Goal: Find contact information: Find contact information

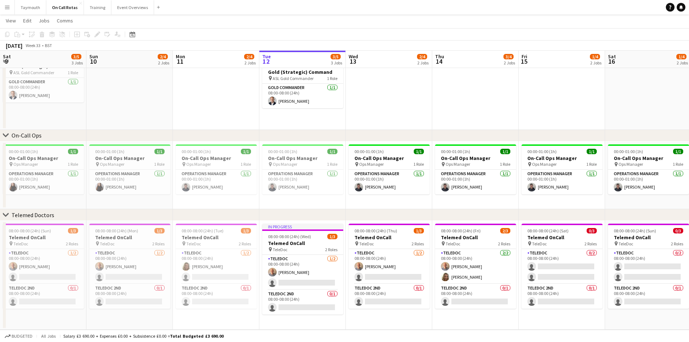
scroll to position [0, 173]
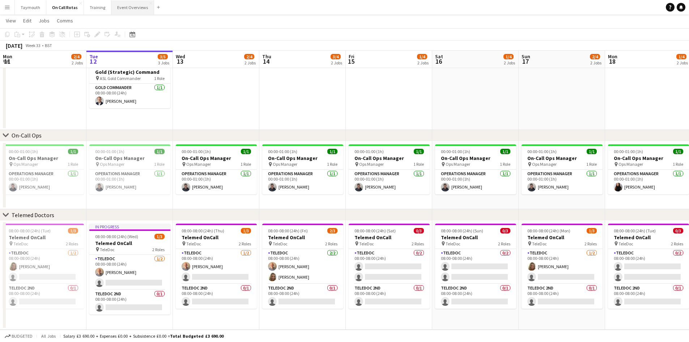
click at [134, 5] on button "Event Overviews Close" at bounding box center [132, 7] width 43 height 14
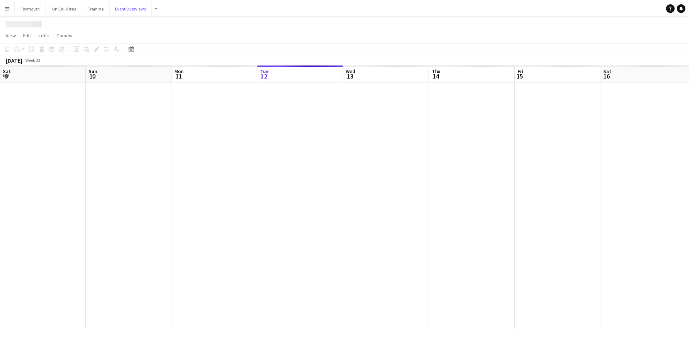
scroll to position [0, 173]
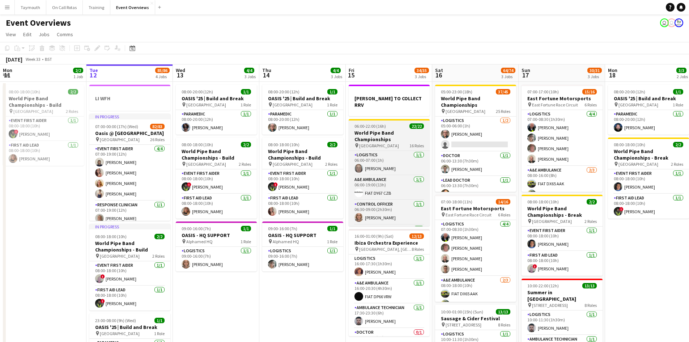
click at [382, 129] on h3 "World Pipe Band Championships" at bounding box center [389, 135] width 81 height 13
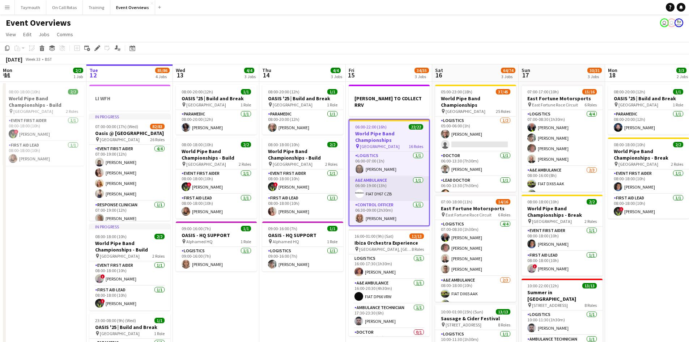
click at [379, 191] on app-card-role "A&E Ambulance [DATE] 06:00-19:00 (13h) FIAT DY67 CZB" at bounding box center [389, 188] width 80 height 25
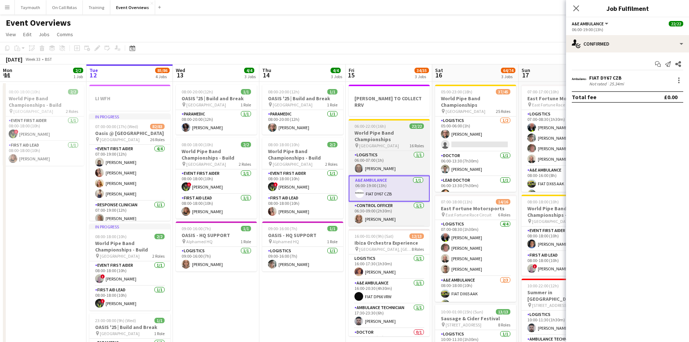
click at [396, 123] on div "06:00-22:00 (16h) 22/22" at bounding box center [389, 125] width 81 height 5
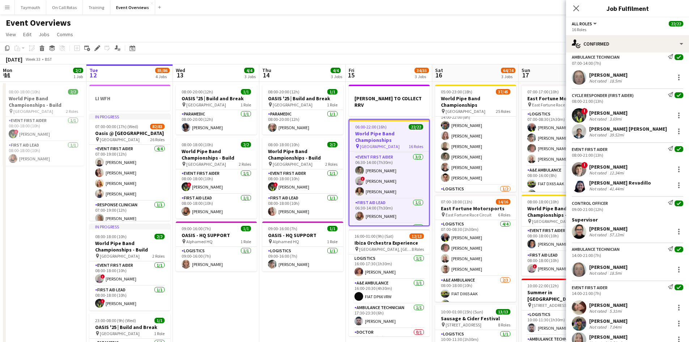
scroll to position [651, 0]
click at [472, 156] on app-card-role "Event First Aider 6A [DATE] 14:00-22:00 (8h) ! [PERSON_NAME] [PERSON_NAME] sing…" at bounding box center [475, 158] width 81 height 46
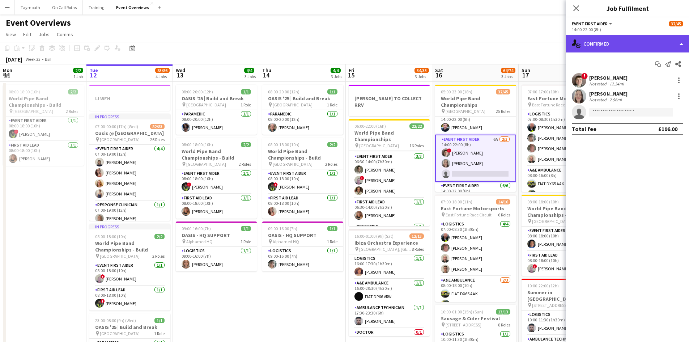
click at [624, 38] on div "single-neutral-actions-check-2 Confirmed" at bounding box center [627, 43] width 123 height 17
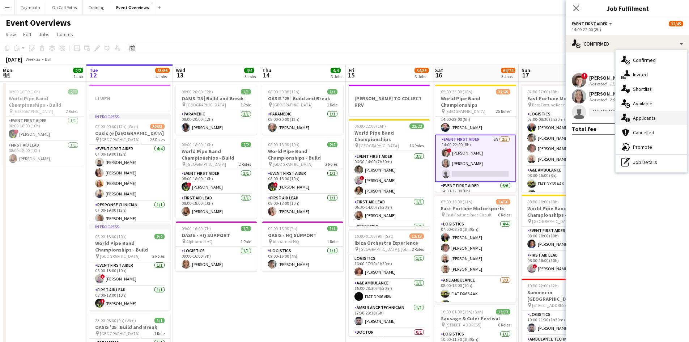
click at [636, 116] on div "single-neutral-actions-information Applicants" at bounding box center [652, 118] width 72 height 14
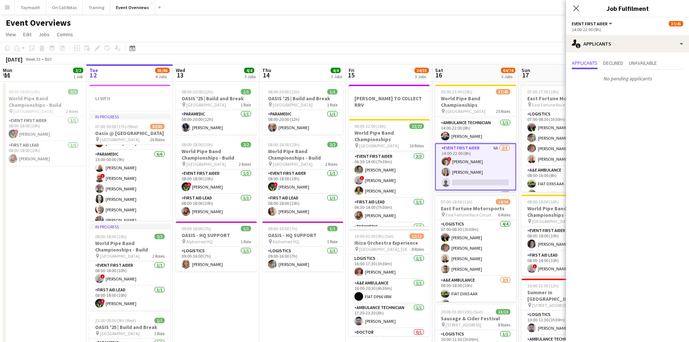
scroll to position [72, 0]
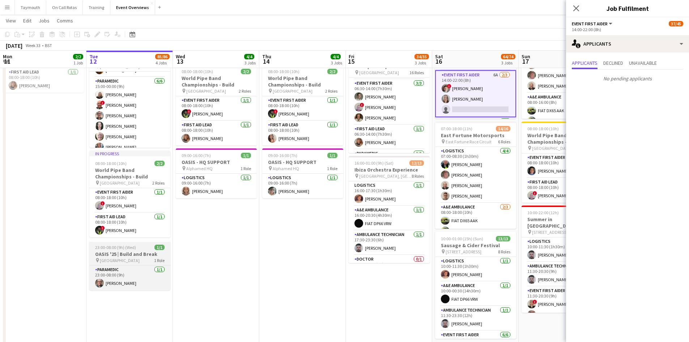
click at [154, 250] on app-job-card "23:00-08:00 (9h) (Wed) 1/1 OASIS '25 | Build and Break pin [GEOGRAPHIC_DATA] 1 …" at bounding box center [129, 265] width 81 height 50
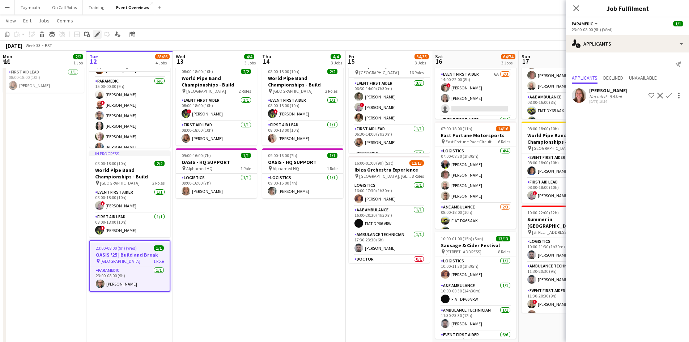
click at [98, 38] on div "Edit" at bounding box center [97, 34] width 9 height 9
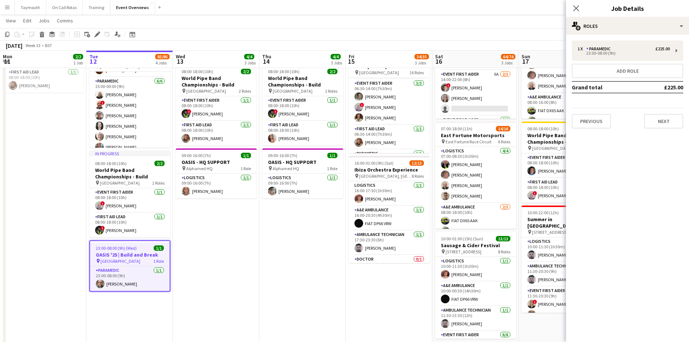
click at [661, 114] on div "Previous Next" at bounding box center [627, 118] width 111 height 21
click at [667, 122] on button "Next" at bounding box center [663, 121] width 39 height 14
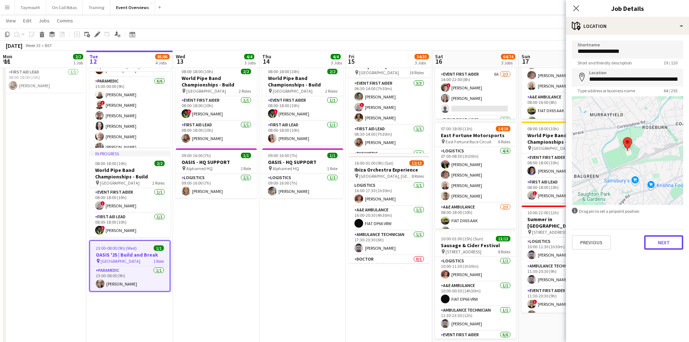
drag, startPoint x: 668, startPoint y: 239, endPoint x: 659, endPoint y: 253, distance: 16.7
click at [668, 239] on button "Next" at bounding box center [663, 242] width 39 height 14
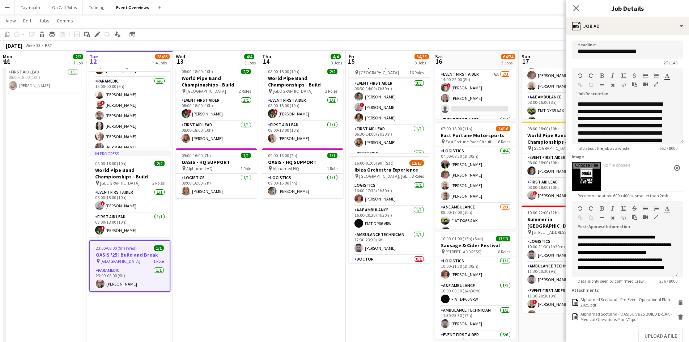
scroll to position [34, 0]
click at [304, 260] on app-date-cell "08:00-20:00 (12h) 1/1 OASIS '25 | Build and Break pin [GEOGRAPHIC_DATA] 1 Role …" at bounding box center [302, 181] width 86 height 344
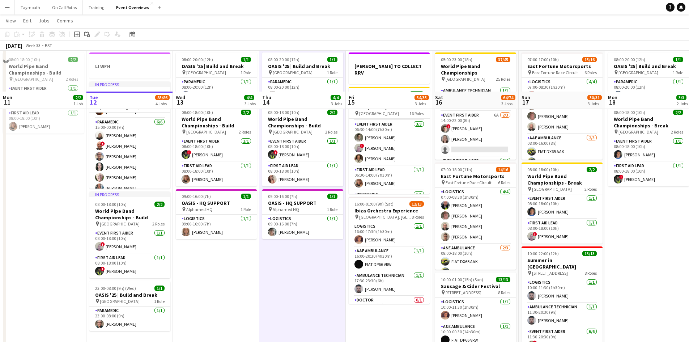
scroll to position [0, 0]
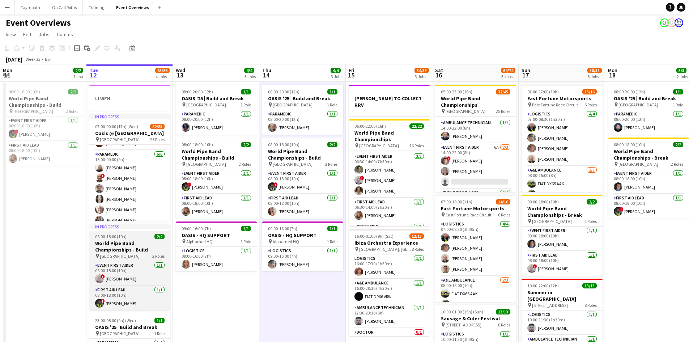
click at [132, 241] on h3 "World Pipe Band Championships - Build" at bounding box center [129, 246] width 81 height 13
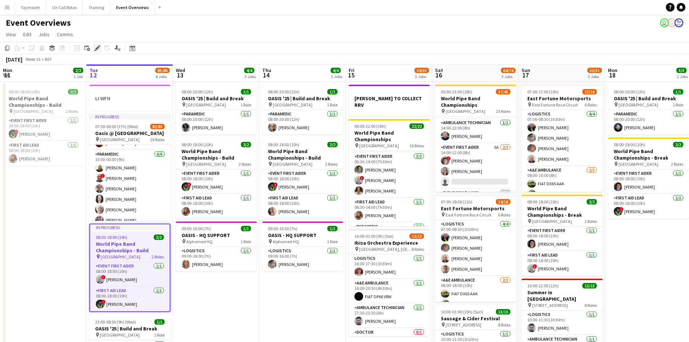
click at [97, 50] on icon "Edit" at bounding box center [97, 48] width 6 height 6
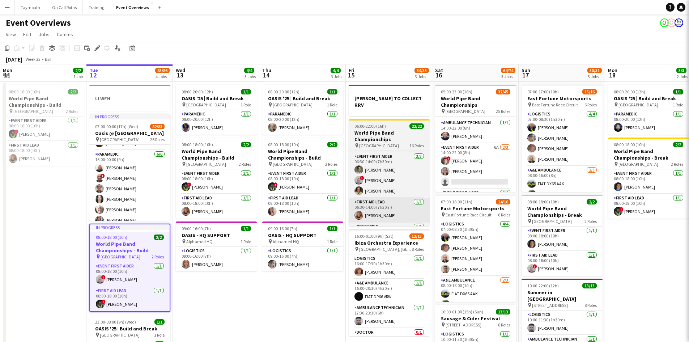
type input "**********"
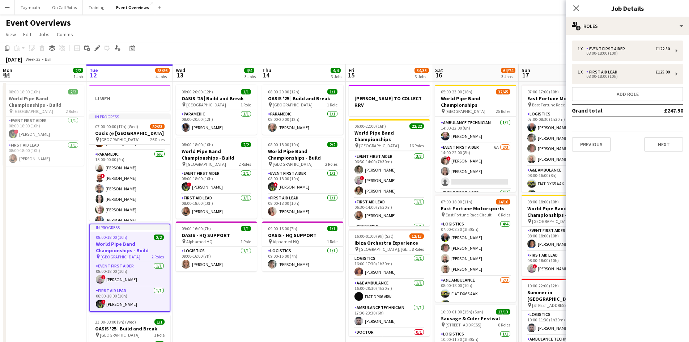
click at [665, 152] on div "1 x Event First Aider £122.50 08:00-18:00 (10h) 1 x First Aid Lead £125.00 08:0…" at bounding box center [627, 96] width 123 height 123
click at [666, 150] on button "Next" at bounding box center [663, 144] width 39 height 14
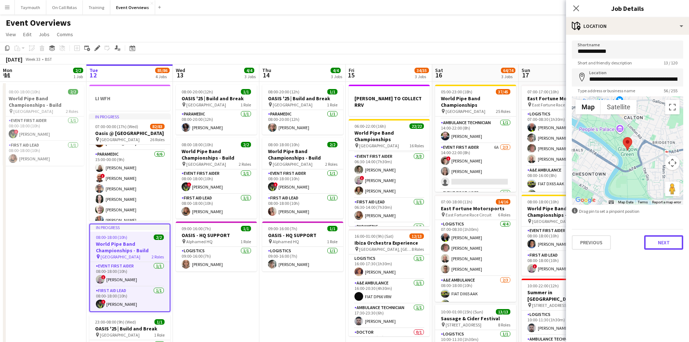
click at [657, 239] on button "Next" at bounding box center [663, 242] width 39 height 14
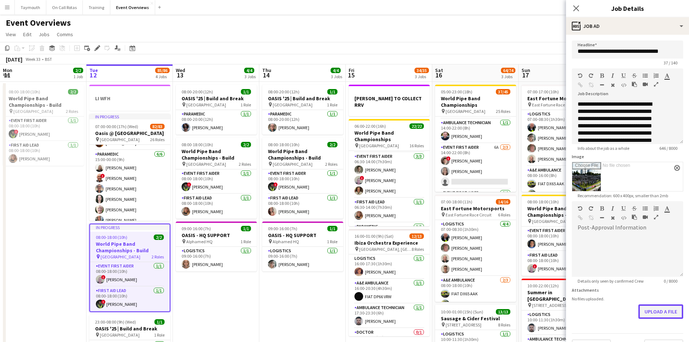
click at [654, 339] on form "**********" at bounding box center [627, 197] width 123 height 313
click at [657, 315] on button "Upload a file" at bounding box center [660, 311] width 45 height 14
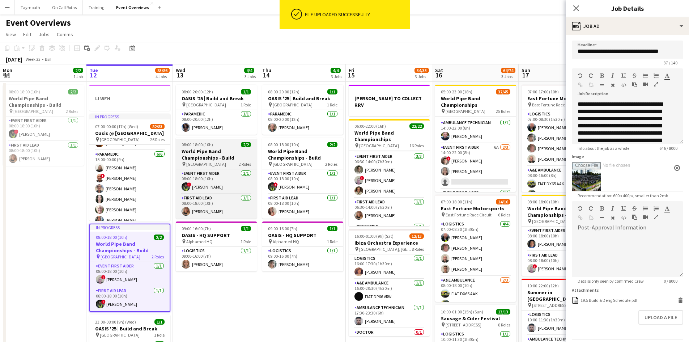
click at [235, 154] on h3 "World Pipe Band Championships - Build" at bounding box center [216, 154] width 81 height 13
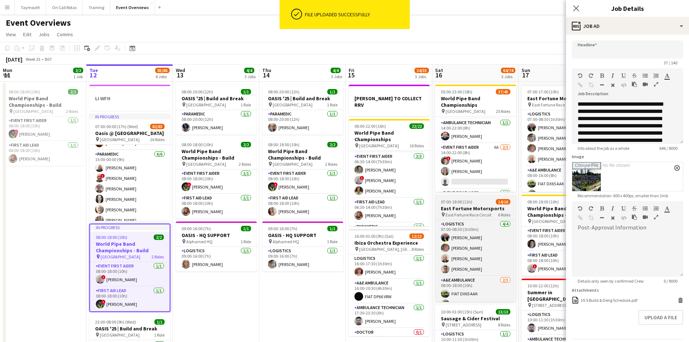
type input "**********"
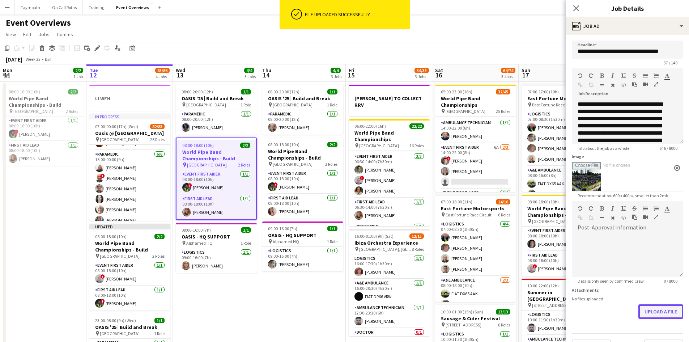
click at [653, 314] on button "Upload a file" at bounding box center [660, 311] width 45 height 14
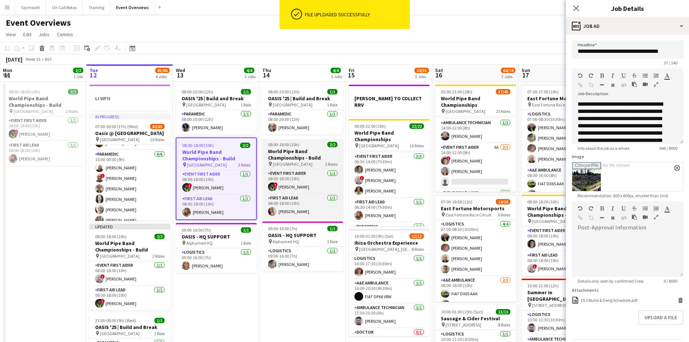
click at [311, 151] on h3 "World Pipe Band Championships - Build" at bounding box center [302, 154] width 81 height 13
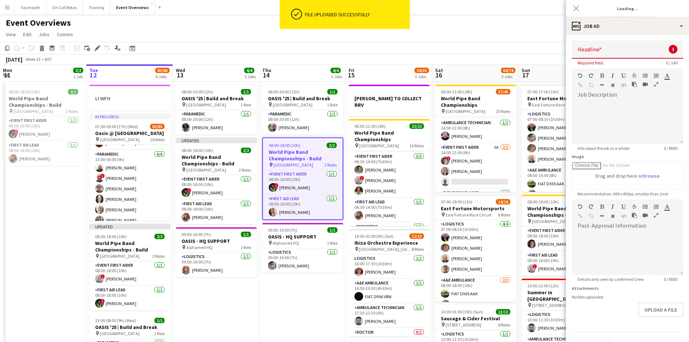
type input "**********"
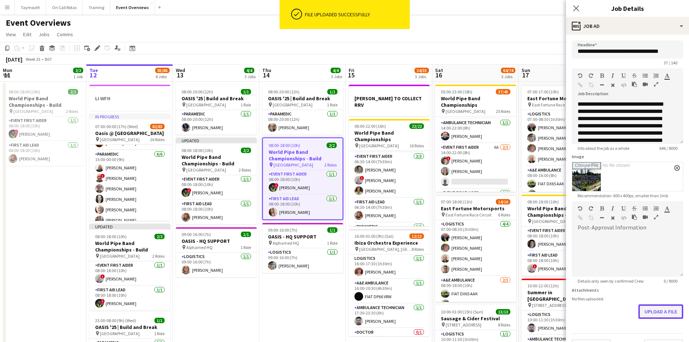
click at [660, 310] on button "Upload a file" at bounding box center [660, 311] width 45 height 14
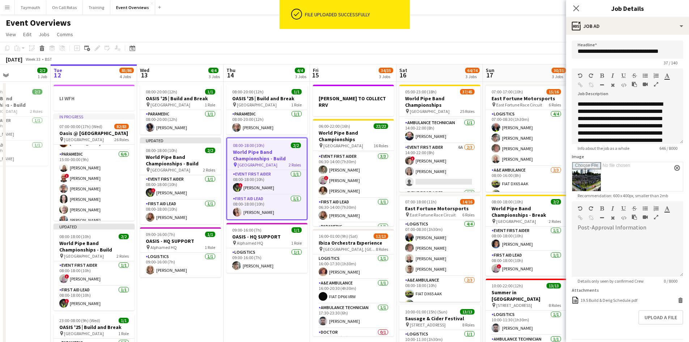
drag, startPoint x: 327, startPoint y: 293, endPoint x: 290, endPoint y: 291, distance: 36.9
click at [290, 291] on app-calendar-viewport "Sat 9 95/95 2 Jobs Sun 10 13/13 1 Job Mon 11 2/2 1 Job Tue 12 85/86 4 Jobs Wed …" at bounding box center [344, 245] width 689 height 362
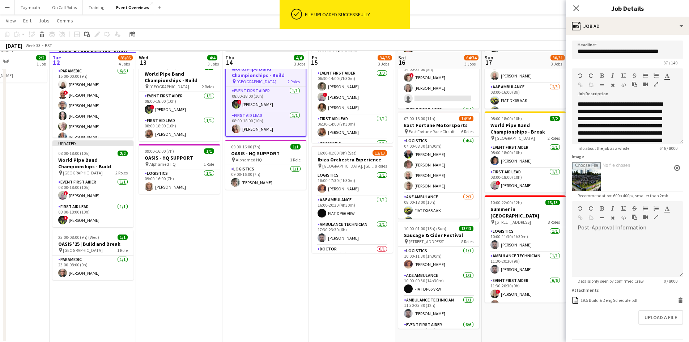
scroll to position [84, 0]
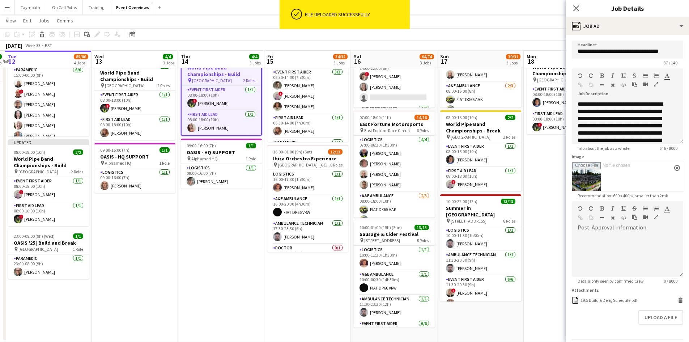
drag, startPoint x: 337, startPoint y: 285, endPoint x: 251, endPoint y: 296, distance: 86.8
click at [258, 296] on app-calendar-viewport "Sat 9 95/95 2 Jobs Sun 10 13/13 1 Job Mon 11 2/2 1 Job Tue 12 85/86 4 Jobs Wed …" at bounding box center [344, 143] width 689 height 397
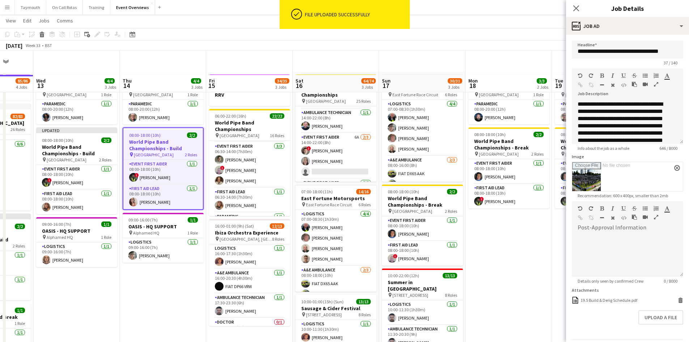
scroll to position [0, 0]
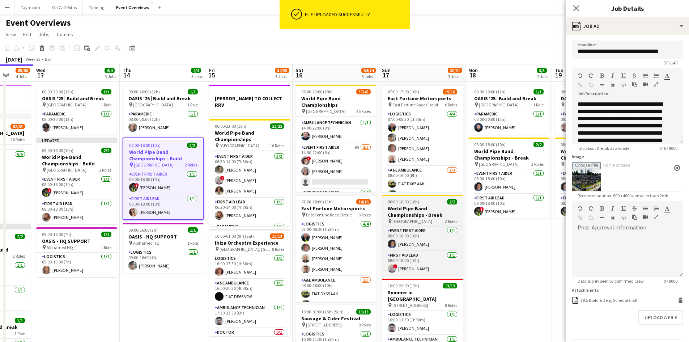
click at [420, 212] on h3 "World Pipe Band Championships - Break" at bounding box center [422, 211] width 81 height 13
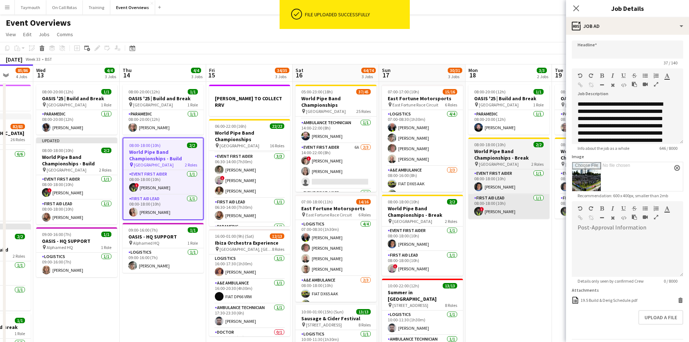
type input "**********"
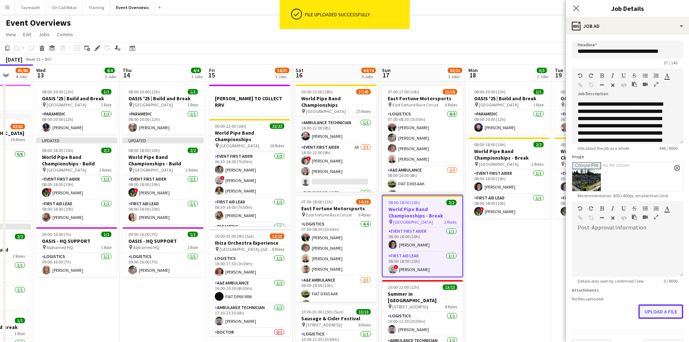
click at [650, 307] on button "Upload a file" at bounding box center [660, 311] width 45 height 14
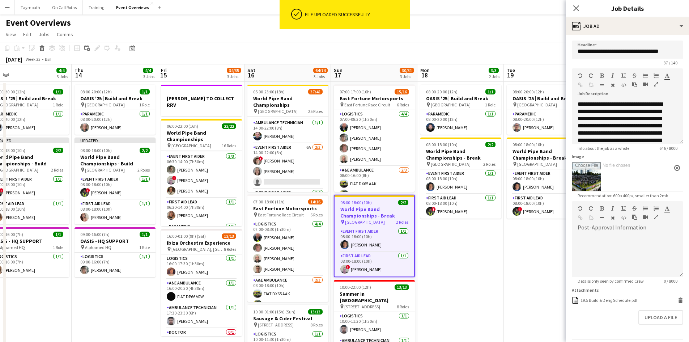
drag, startPoint x: 523, startPoint y: 267, endPoint x: 360, endPoint y: 267, distance: 162.4
click at [360, 267] on app-calendar-viewport "Sun 10 13/13 1 Job Mon 11 2/2 1 Job Tue 12 85/86 4 Jobs Wed 13 4/4 3 Jobs Thu 1…" at bounding box center [344, 245] width 689 height 362
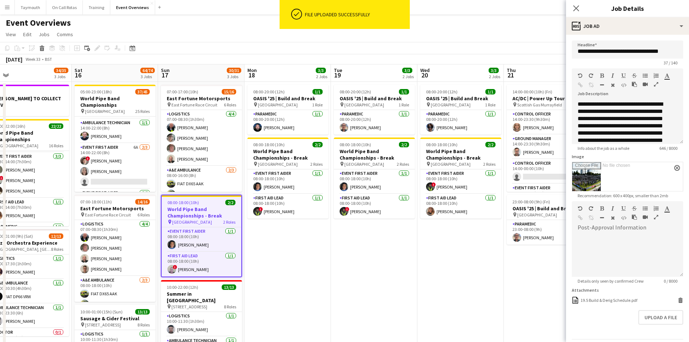
scroll to position [0, 217]
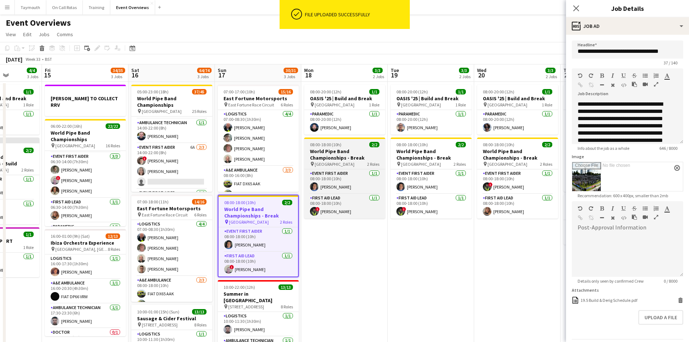
click at [332, 157] on h3 "World Pipe Band Championships - Break" at bounding box center [344, 154] width 81 height 13
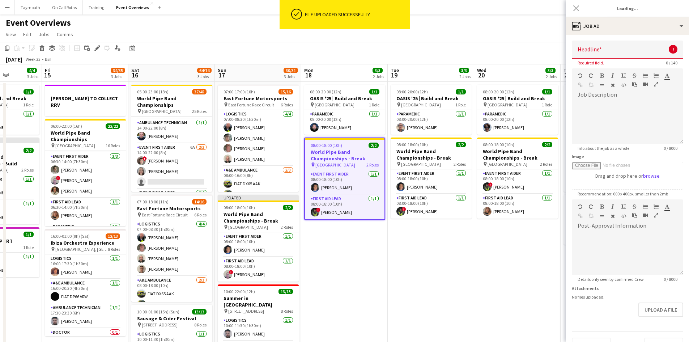
type input "**********"
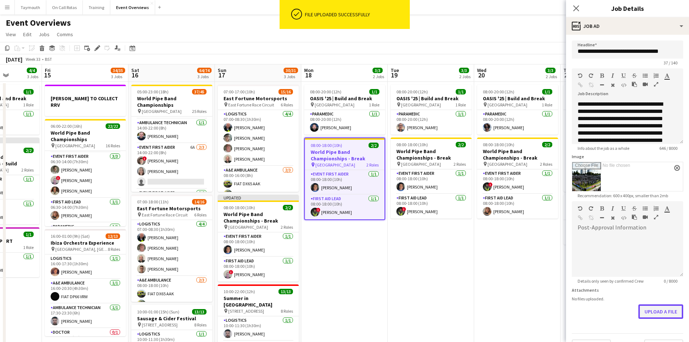
click at [655, 308] on button "Upload a file" at bounding box center [660, 311] width 45 height 14
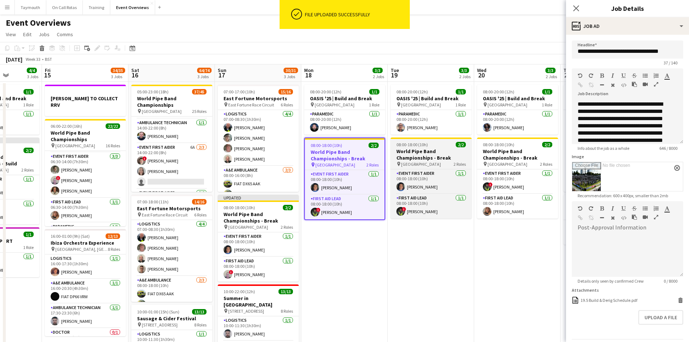
click at [445, 150] on h3 "World Pipe Band Championships - Break" at bounding box center [431, 154] width 81 height 13
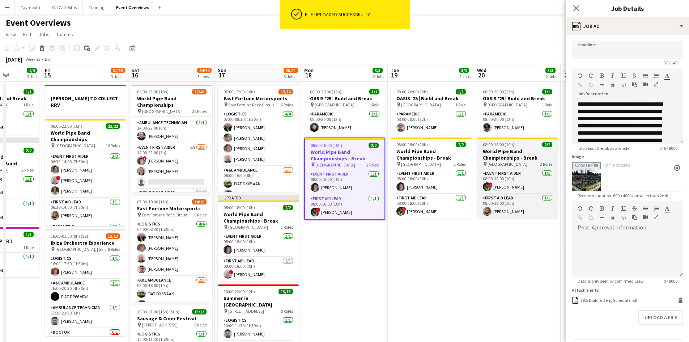
type input "**********"
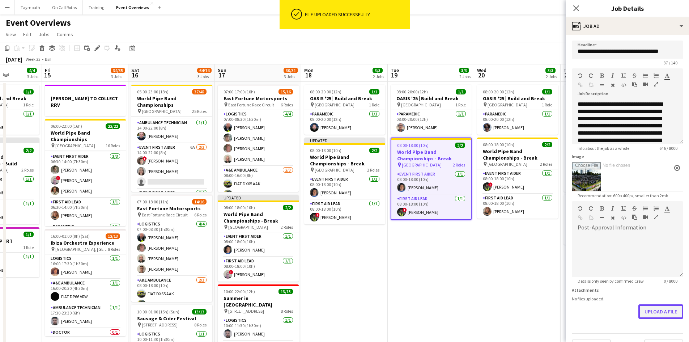
click at [646, 315] on button "Upload a file" at bounding box center [660, 311] width 45 height 14
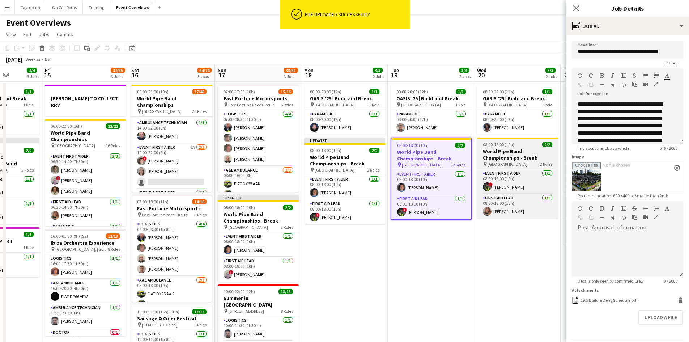
click at [518, 158] on h3 "World Pipe Band Championships - Break" at bounding box center [517, 154] width 81 height 13
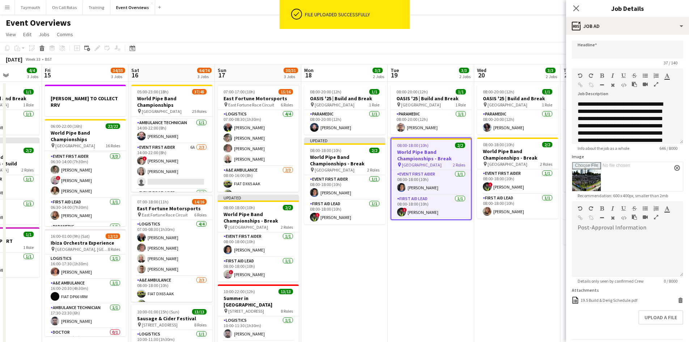
type input "**********"
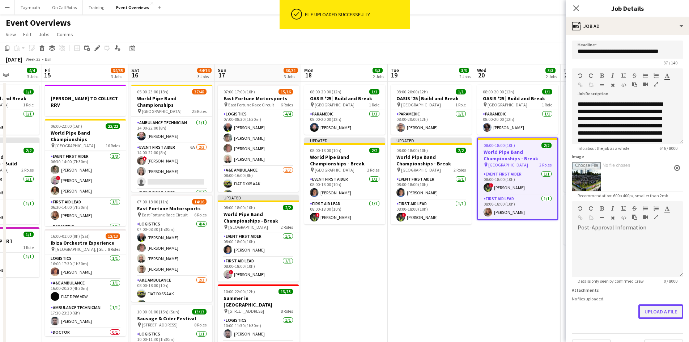
click at [657, 309] on button "Upload a file" at bounding box center [660, 311] width 45 height 14
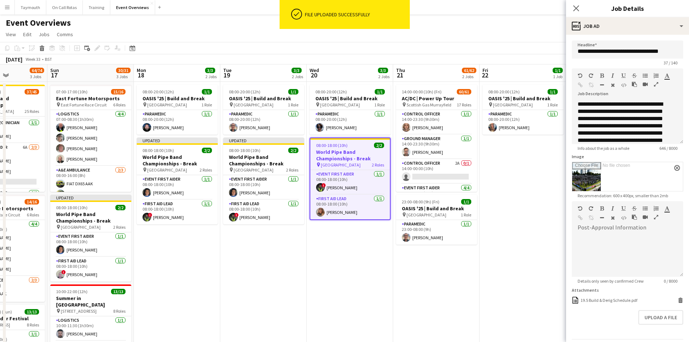
drag, startPoint x: 487, startPoint y: 289, endPoint x: 312, endPoint y: 291, distance: 175.1
click at [313, 291] on app-calendar-viewport "Thu 14 4/4 3 Jobs Fri 15 34/35 3 Jobs Sat 16 64/74 3 Jobs Sun 17 30/31 3 Jobs M…" at bounding box center [344, 251] width 689 height 374
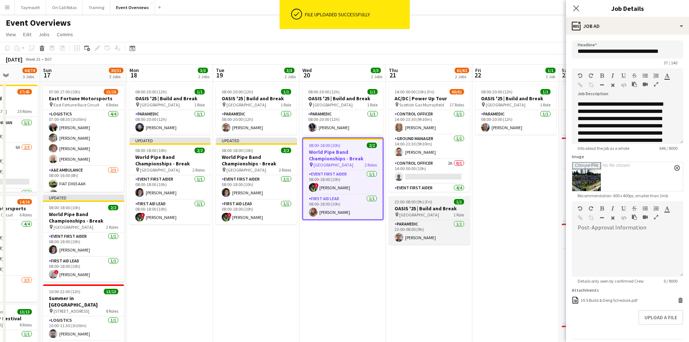
click at [430, 205] on h3 "OASIS '25 | Build and Break" at bounding box center [429, 208] width 81 height 7
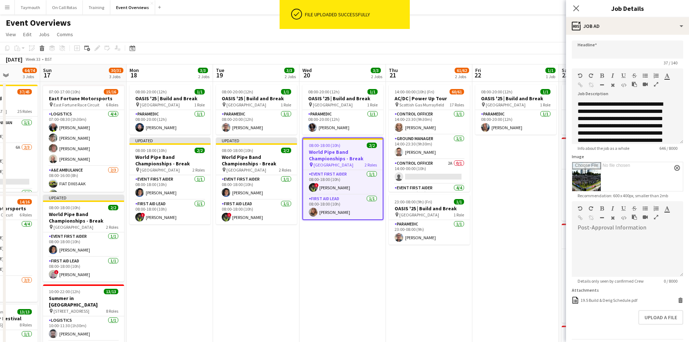
type input "**********"
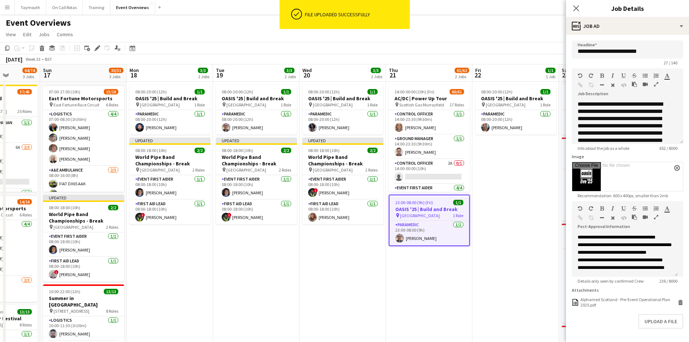
click at [461, 282] on app-date-cell "14:00-00:00 (10h) (Fri) 60/61 AC/DC | Power Up Tour pin Scottish Gas Murrayfiel…" at bounding box center [429, 260] width 86 height 356
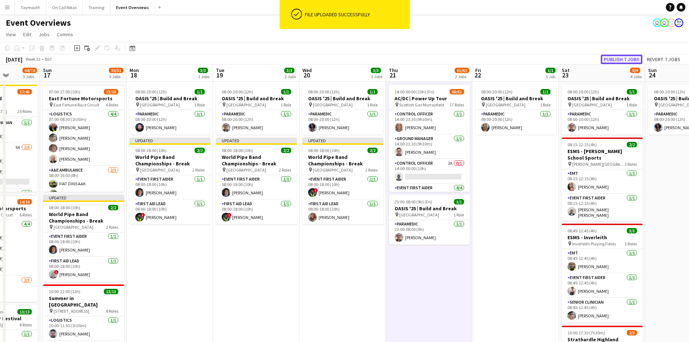
click at [618, 55] on button "Publish 7 jobs" at bounding box center [622, 59] width 42 height 9
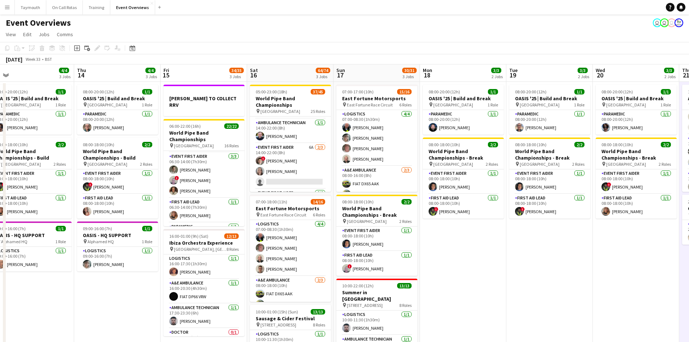
scroll to position [0, 184]
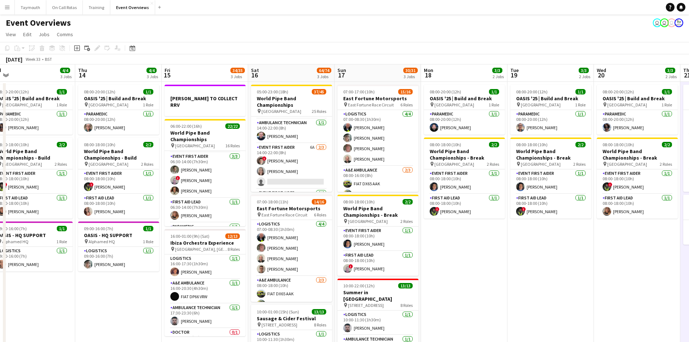
drag, startPoint x: 237, startPoint y: 288, endPoint x: 531, endPoint y: 274, distance: 294.8
click at [531, 274] on app-calendar-viewport "Mon 11 2/2 1 Job Tue 12 85/86 4 Jobs Wed 13 4/4 3 Jobs Thu 14 4/4 3 Jobs Fri 15…" at bounding box center [344, 251] width 689 height 374
click at [222, 156] on app-card-role "Control Officer [DATE] 09:00-21:00 (12h) [PERSON_NAME]" at bounding box center [205, 164] width 81 height 25
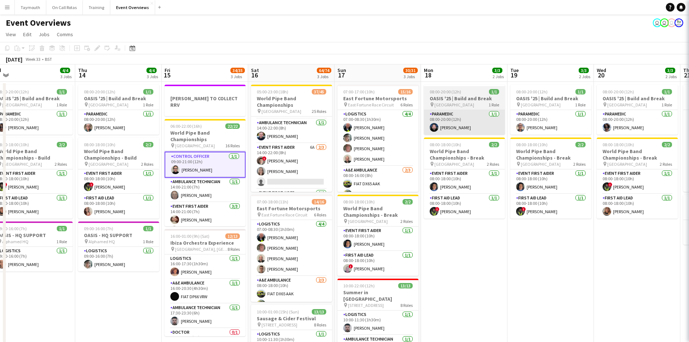
scroll to position [290, 0]
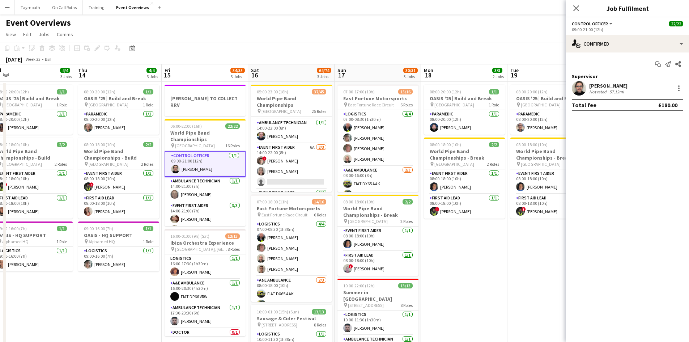
click at [608, 87] on div "[PERSON_NAME]" at bounding box center [608, 85] width 38 height 7
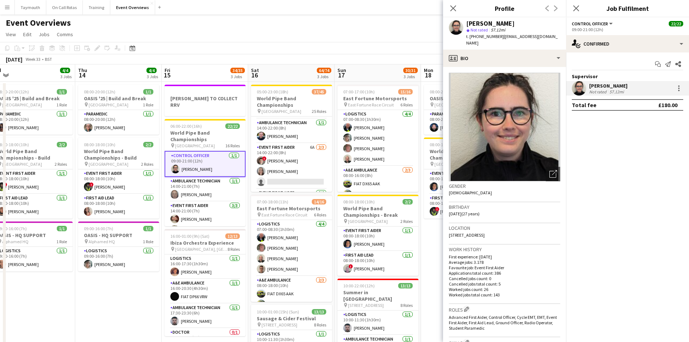
drag, startPoint x: 497, startPoint y: 37, endPoint x: 470, endPoint y: 34, distance: 27.6
click at [470, 34] on span "t. [PHONE_NUMBER]" at bounding box center [485, 36] width 38 height 5
copy span "[PHONE_NUMBER]"
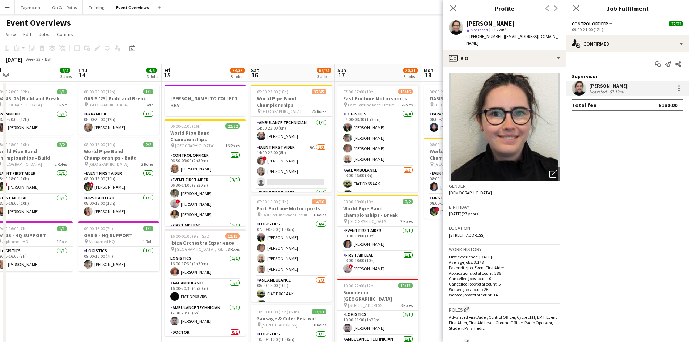
scroll to position [37, 0]
drag, startPoint x: 200, startPoint y: 172, endPoint x: 196, endPoint y: 180, distance: 9.9
click at [200, 172] on app-card-role "Control Officer [DATE] 06:30-09:00 (2h30m) [PERSON_NAME]" at bounding box center [205, 175] width 81 height 25
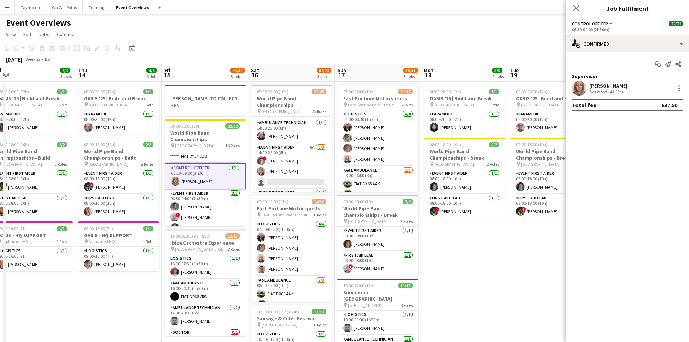
click at [628, 89] on div "[PERSON_NAME] Not rated 43.52mi" at bounding box center [627, 88] width 123 height 14
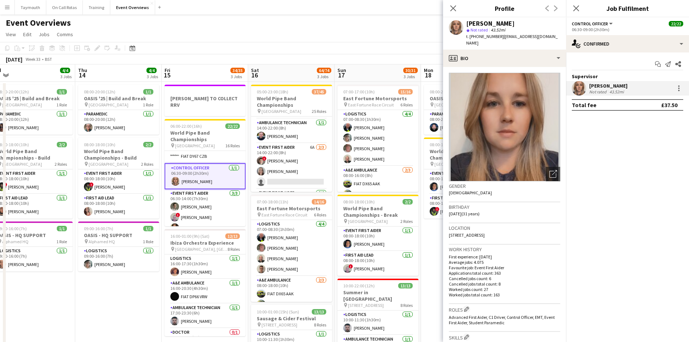
drag, startPoint x: 498, startPoint y: 36, endPoint x: 475, endPoint y: 38, distance: 22.5
click at [475, 38] on span "t. [PHONE_NUMBER]" at bounding box center [485, 36] width 38 height 5
copy span "7710799908"
click at [302, 141] on app-card-role "Control Officer [DATE] 06:00-14:00 (8h) [PERSON_NAME]" at bounding box center [291, 139] width 81 height 25
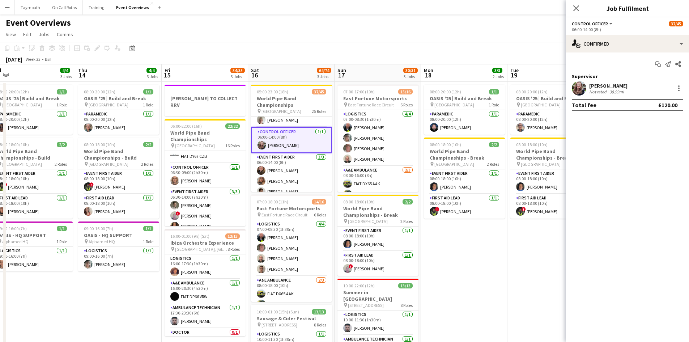
click at [633, 89] on div "[PERSON_NAME] Not rated 38.99mi" at bounding box center [627, 88] width 123 height 14
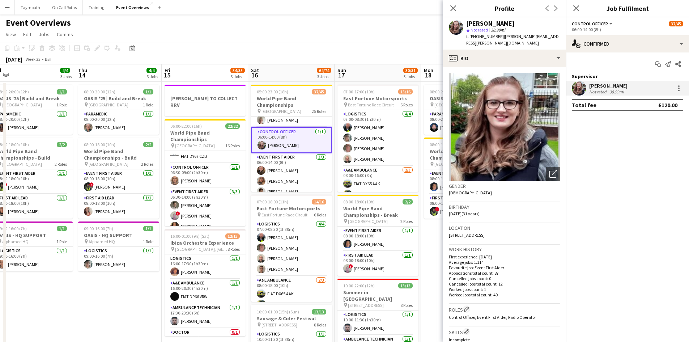
drag, startPoint x: 556, startPoint y: 35, endPoint x: 500, endPoint y: 39, distance: 56.2
click at [500, 39] on app-profile-header "[PERSON_NAME] star Not rated 38.99mi t. [PHONE_NUMBER] | [PERSON_NAME][EMAIL_AD…" at bounding box center [504, 33] width 123 height 32
copy span "[PERSON_NAME][EMAIL_ADDRESS][PERSON_NAME][DOMAIN_NAME]"
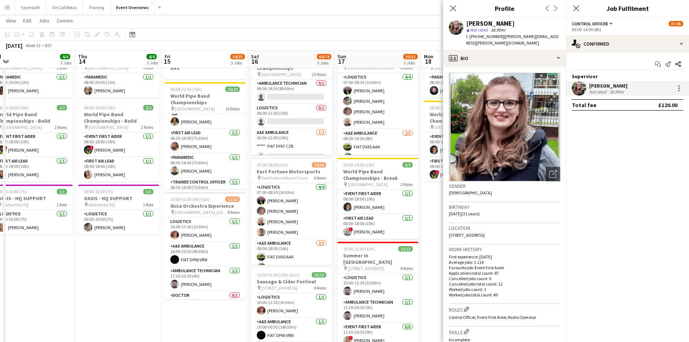
scroll to position [92, 0]
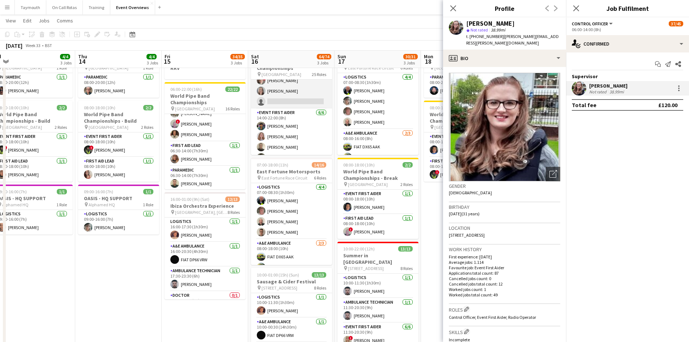
click at [309, 93] on app-card-role "Event First Aider 6A [DATE] 14:00-22:00 (8h) ! [PERSON_NAME] [PERSON_NAME] sing…" at bounding box center [291, 86] width 81 height 46
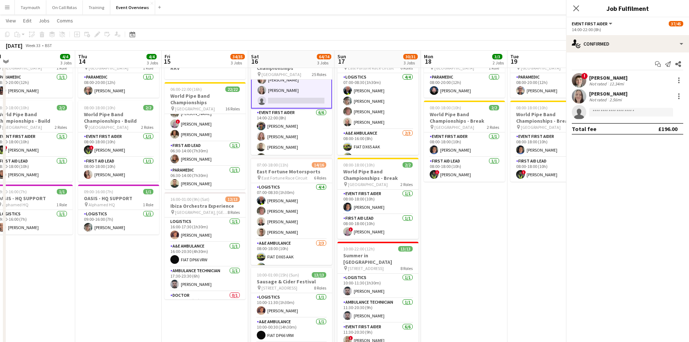
scroll to position [687, 0]
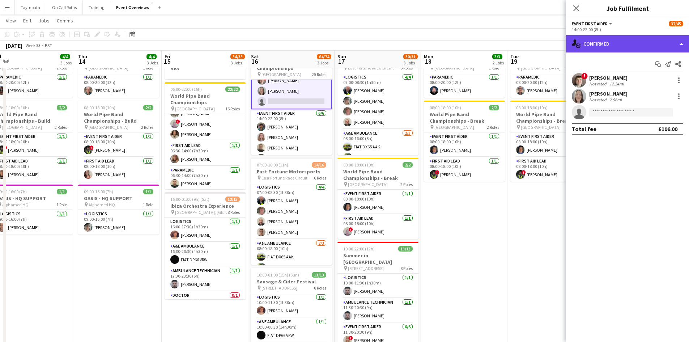
click at [619, 43] on div "single-neutral-actions-check-2 Confirmed" at bounding box center [627, 43] width 123 height 17
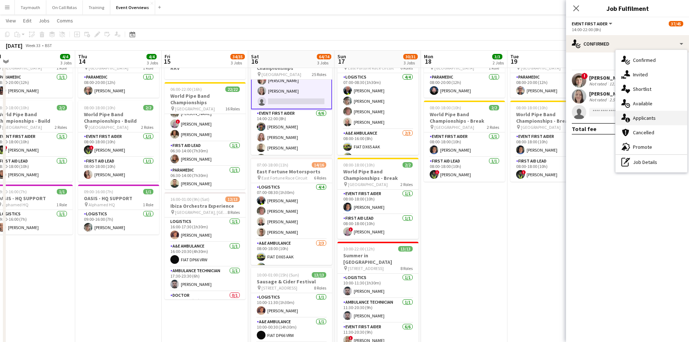
click at [633, 121] on div "single-neutral-actions-information Applicants" at bounding box center [652, 118] width 72 height 14
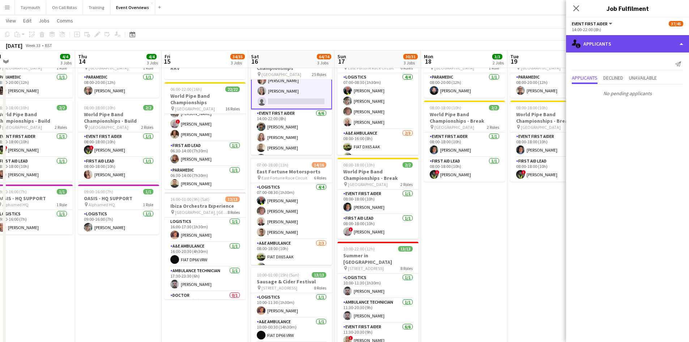
click at [619, 46] on div "single-neutral-actions-information Applicants" at bounding box center [627, 43] width 123 height 17
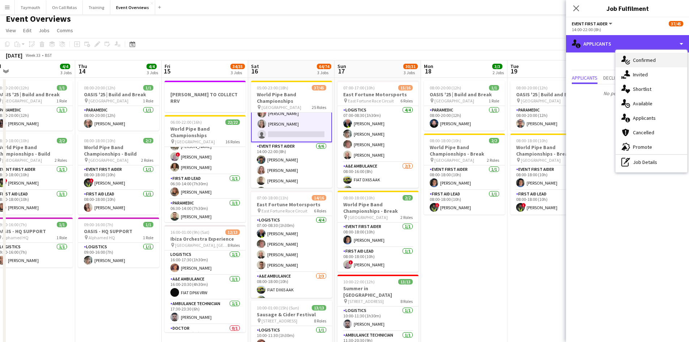
scroll to position [0, 0]
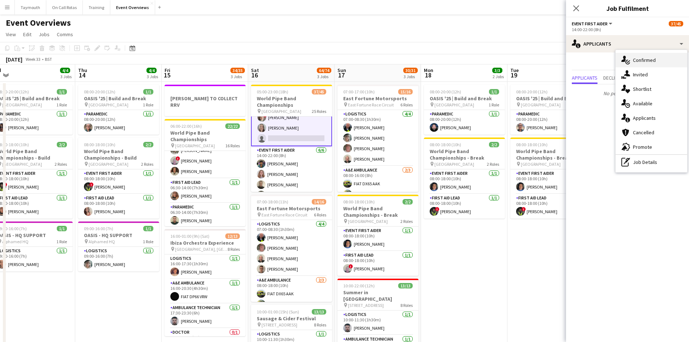
click at [642, 63] on div "single-neutral-actions-check-2 Confirmed" at bounding box center [652, 60] width 72 height 14
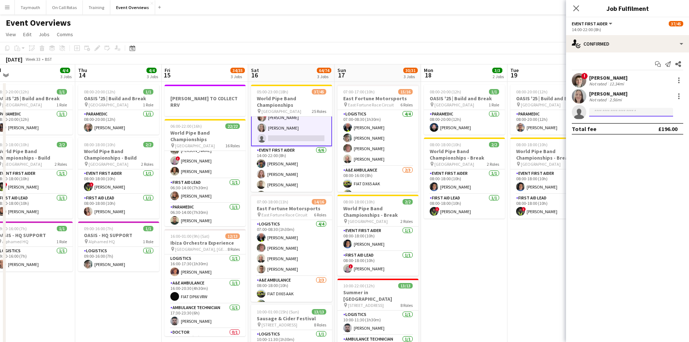
click at [611, 112] on input at bounding box center [631, 112] width 84 height 9
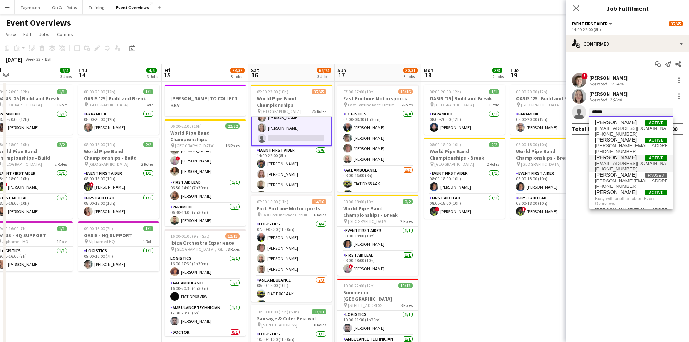
type input "******"
click at [631, 161] on span "[EMAIL_ADDRESS][DOMAIN_NAME]" at bounding box center [631, 164] width 72 height 6
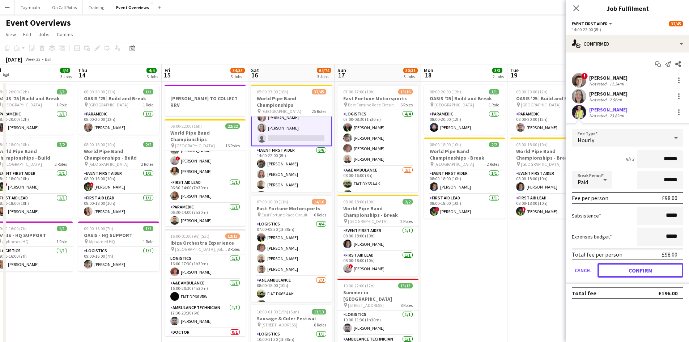
click at [647, 267] on button "Confirm" at bounding box center [641, 270] width 86 height 14
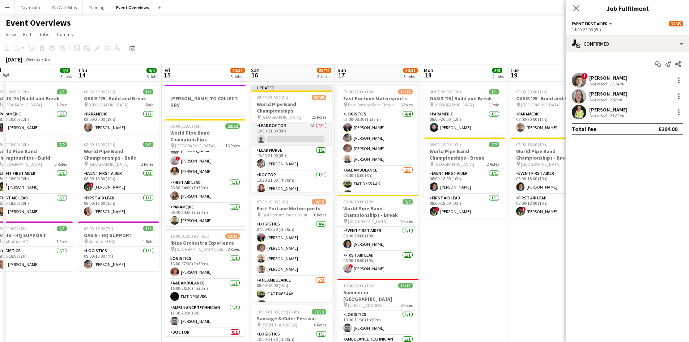
scroll to position [506, 0]
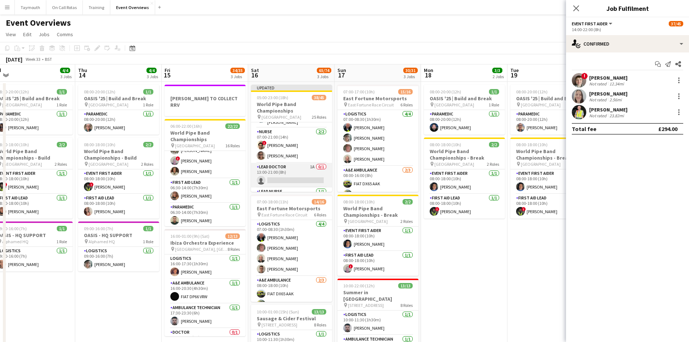
click at [284, 165] on app-card-role "Lead Doctor 1A 0/1 13:00-21:00 (8h) single-neutral-actions" at bounding box center [291, 175] width 81 height 25
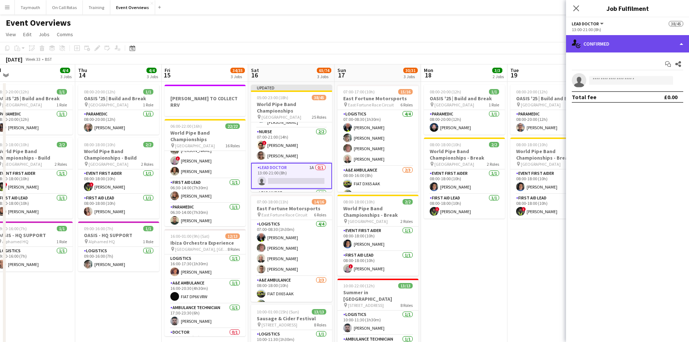
click at [634, 50] on div "single-neutral-actions-check-2 Confirmed" at bounding box center [627, 43] width 123 height 17
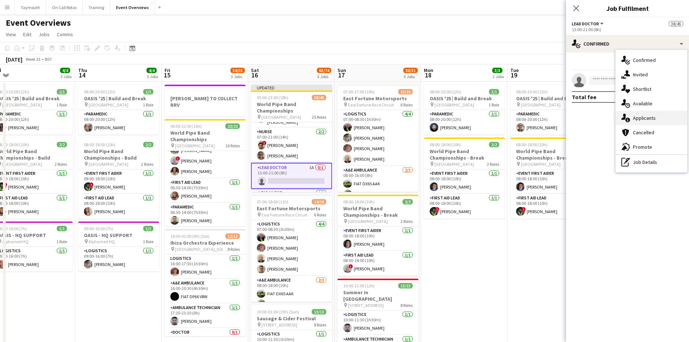
click at [645, 120] on div "single-neutral-actions-information Applicants" at bounding box center [652, 118] width 72 height 14
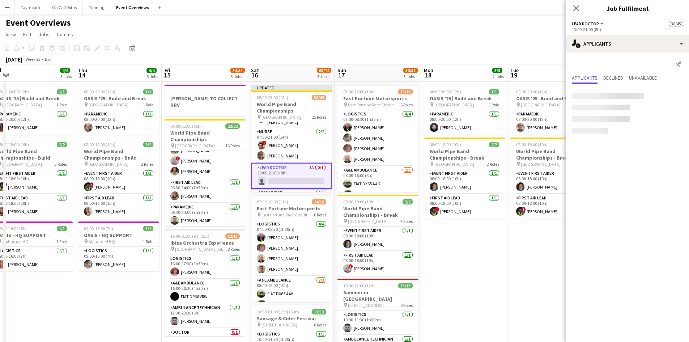
click at [503, 272] on app-date-cell "08:00-20:00 (12h) 1/1 OASIS '25 | Build and Break pin [GEOGRAPHIC_DATA] 1 Role …" at bounding box center [464, 260] width 86 height 356
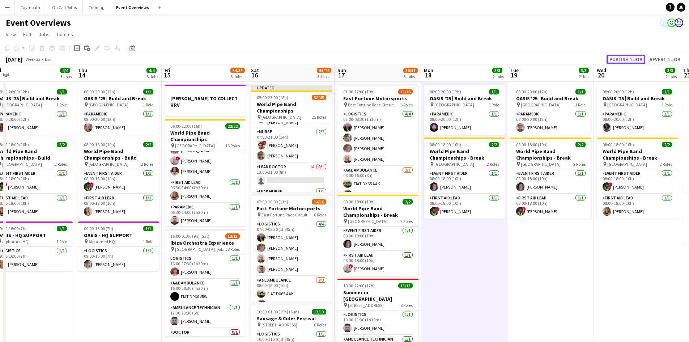
click at [631, 61] on button "Publish 1 job" at bounding box center [626, 59] width 39 height 9
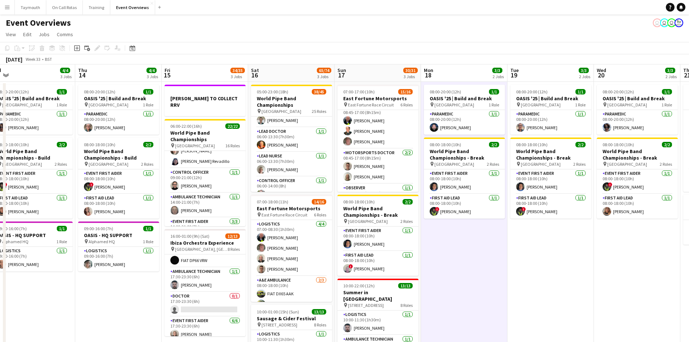
scroll to position [36, 0]
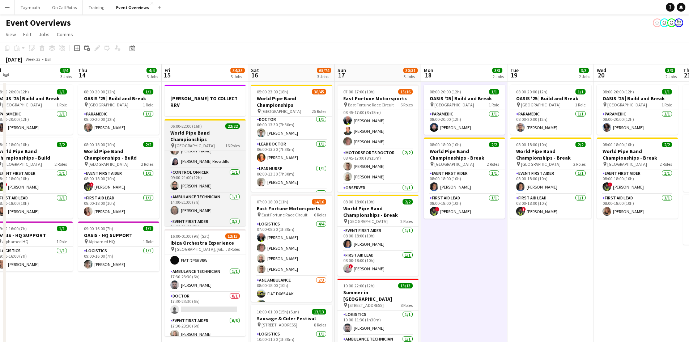
click at [207, 123] on app-job-card "06:00-22:00 (16h) 22/22 World Pipe Band Championships pin Glasgow Green 16 Role…" at bounding box center [205, 172] width 81 height 107
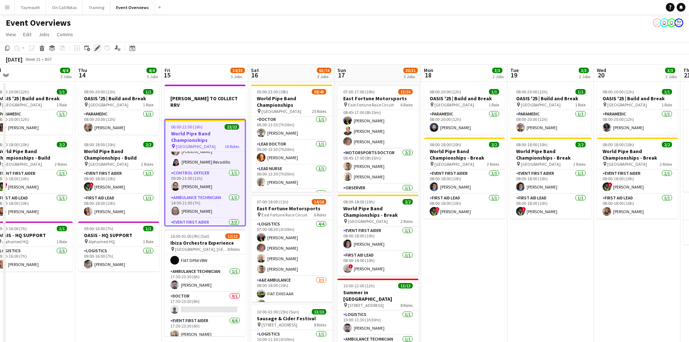
click at [96, 48] on icon "Edit" at bounding box center [97, 48] width 6 height 6
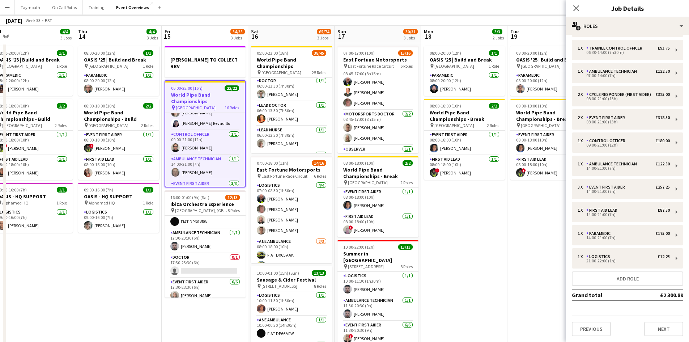
scroll to position [95, 0]
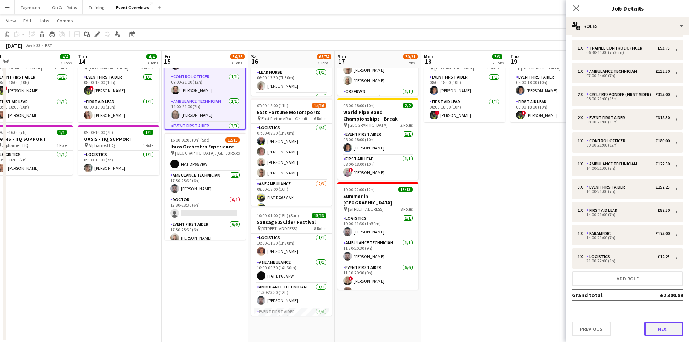
click at [659, 328] on button "Next" at bounding box center [663, 329] width 39 height 14
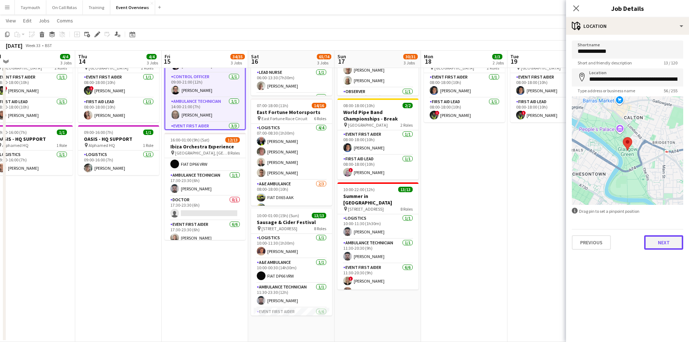
click at [671, 241] on button "Next" at bounding box center [663, 242] width 39 height 14
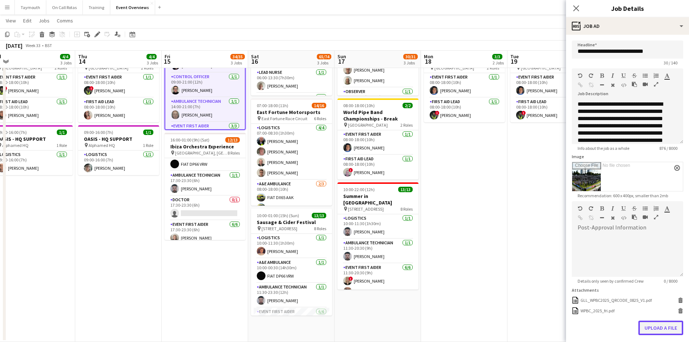
click at [655, 323] on button "Upload a file" at bounding box center [660, 327] width 45 height 14
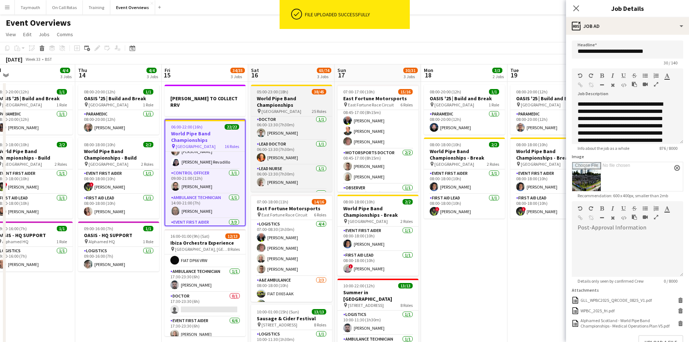
click at [295, 99] on h3 "World Pipe Band Championships" at bounding box center [291, 101] width 81 height 13
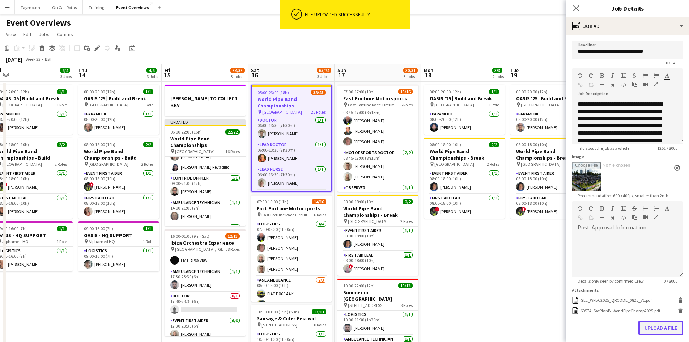
click at [651, 327] on button "Upload a file" at bounding box center [660, 327] width 45 height 14
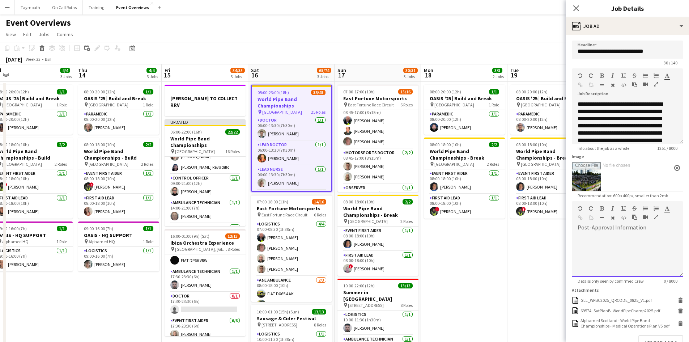
click at [613, 239] on div at bounding box center [627, 254] width 111 height 43
paste div
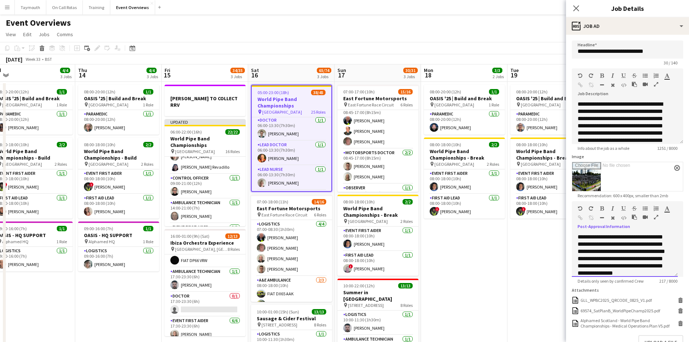
click at [632, 243] on div "**********" at bounding box center [625, 254] width 106 height 43
click at [631, 258] on div "**********" at bounding box center [625, 254] width 106 height 43
click at [636, 242] on div "**********" at bounding box center [625, 254] width 106 height 43
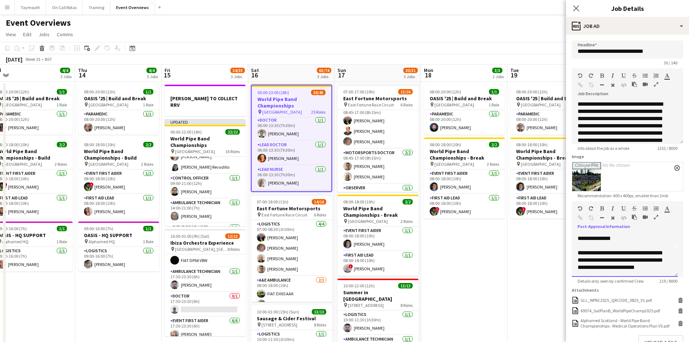
click at [636, 254] on div "**********" at bounding box center [625, 254] width 106 height 43
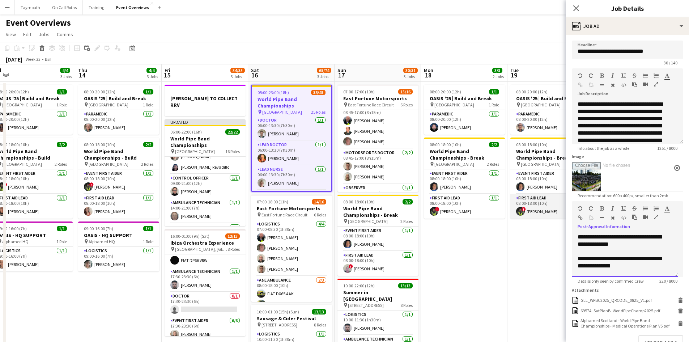
drag, startPoint x: 641, startPoint y: 272, endPoint x: 564, endPoint y: 195, distance: 109.7
click at [564, 195] on body "Menu Boards Boards Boards All jobs Status Workforce Workforce My Workforce Recr…" at bounding box center [344, 219] width 689 height 438
copy div "**********"
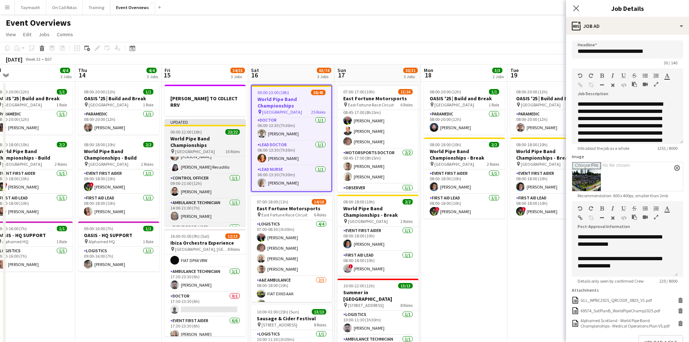
click at [218, 129] on div "06:00-22:00 (16h) 22/22" at bounding box center [205, 131] width 81 height 5
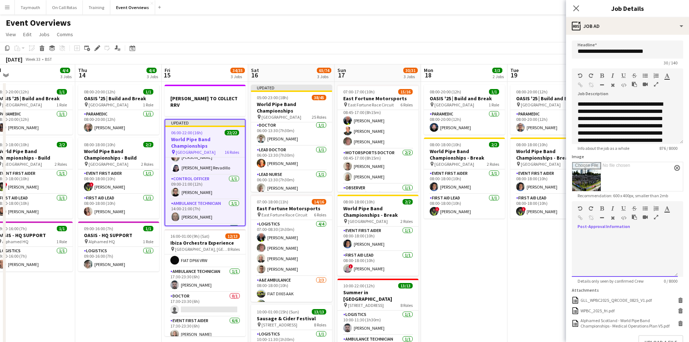
click at [619, 244] on div at bounding box center [625, 254] width 106 height 43
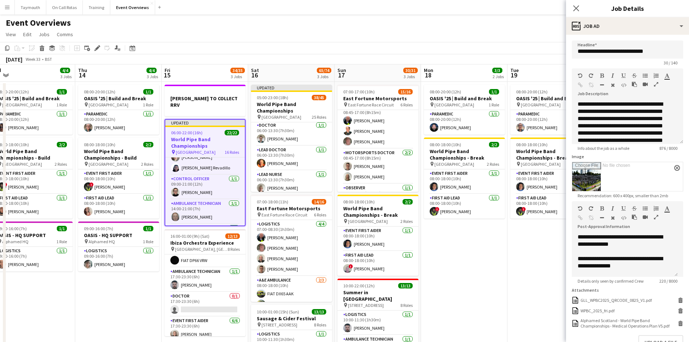
click at [487, 279] on app-date-cell "08:00-20:00 (12h) 1/1 OASIS '25 | Build and Break pin [GEOGRAPHIC_DATA] 1 Role …" at bounding box center [464, 260] width 86 height 356
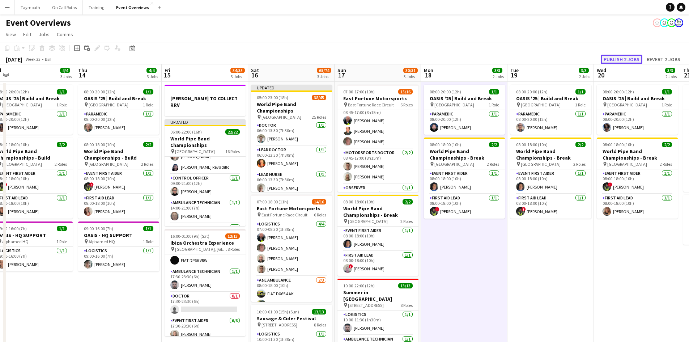
click at [624, 58] on button "Publish 2 jobs" at bounding box center [622, 59] width 42 height 9
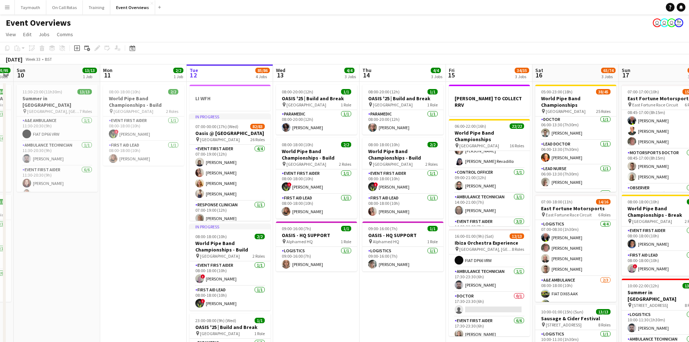
drag, startPoint x: 107, startPoint y: 290, endPoint x: 405, endPoint y: 291, distance: 298.4
click at [409, 290] on app-calendar-viewport "Fri 8 Sat 9 95/95 2 Jobs Sun 10 13/13 1 Job Mon 11 2/2 1 Job Tue 12 85/86 4 Job…" at bounding box center [344, 251] width 689 height 374
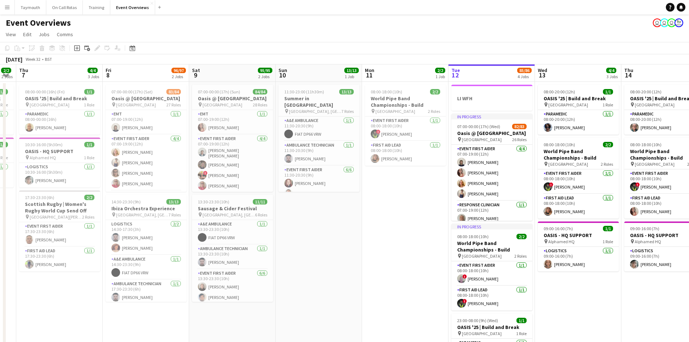
drag, startPoint x: 154, startPoint y: 289, endPoint x: 368, endPoint y: 284, distance: 213.8
click at [371, 283] on app-calendar-viewport "Tue 5 2/2 2 Jobs Wed 6 2/2 2 Jobs Thu 7 4/4 3 Jobs Fri 8 96/97 2 Jobs Sat 9 95/…" at bounding box center [344, 251] width 689 height 374
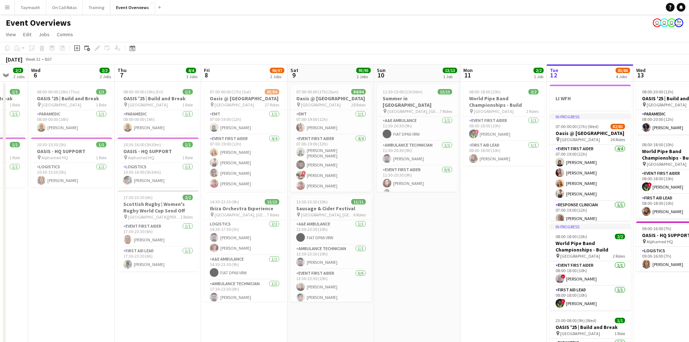
drag, startPoint x: 238, startPoint y: 293, endPoint x: 306, endPoint y: 293, distance: 68.4
click at [306, 293] on app-calendar-viewport "Mon 4 2/2 3 Jobs Tue 5 2/2 2 Jobs Wed 6 2/2 2 Jobs Thu 7 4/4 3 Jobs Fri 8 96/97…" at bounding box center [344, 251] width 689 height 374
drag, startPoint x: 454, startPoint y: 251, endPoint x: 197, endPoint y: 247, distance: 256.8
click at [198, 247] on app-calendar-viewport "Sun 3 19/19 2 Jobs Mon 4 2/2 3 Jobs Tue 5 2/2 2 Jobs Wed 6 2/2 2 Jobs Thu 7 4/4…" at bounding box center [344, 251] width 689 height 374
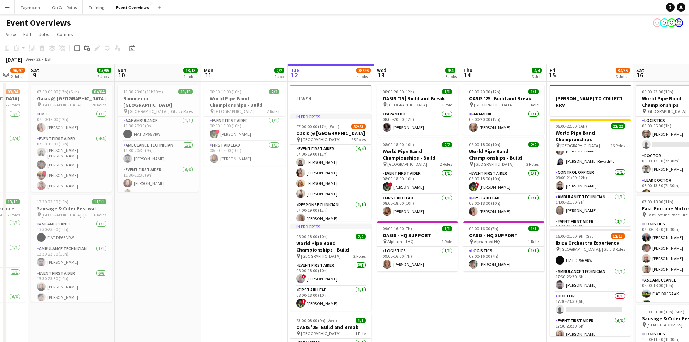
scroll to position [0, 229]
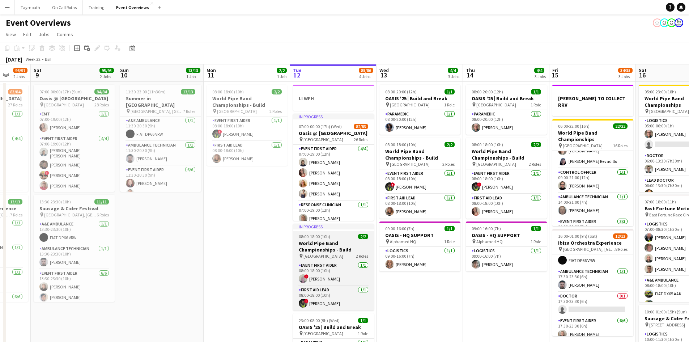
click at [347, 245] on h3 "World Pipe Band Championships - Build" at bounding box center [333, 246] width 81 height 13
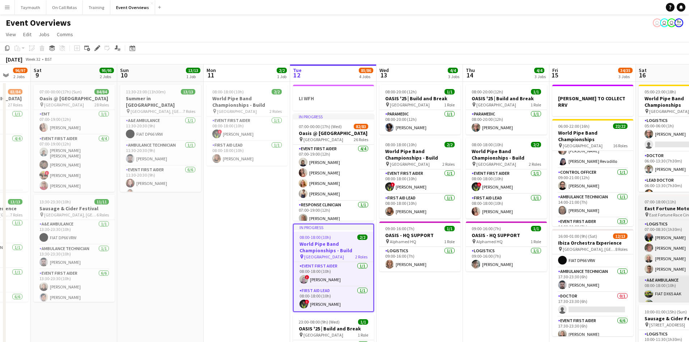
drag, startPoint x: 97, startPoint y: 48, endPoint x: 669, endPoint y: 278, distance: 615.8
click at [97, 48] on icon at bounding box center [97, 48] width 4 height 4
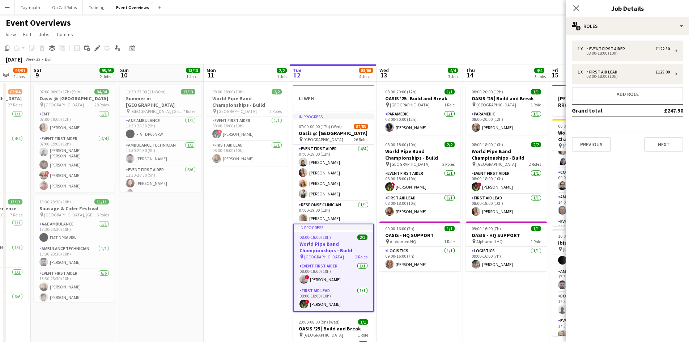
scroll to position [95, 0]
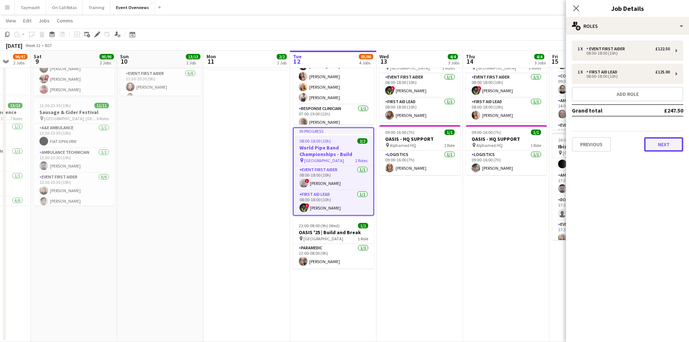
click at [668, 150] on button "Next" at bounding box center [663, 144] width 39 height 14
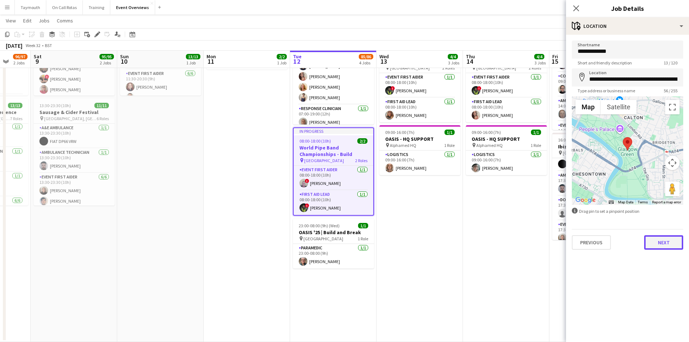
click at [659, 241] on button "Next" at bounding box center [663, 242] width 39 height 14
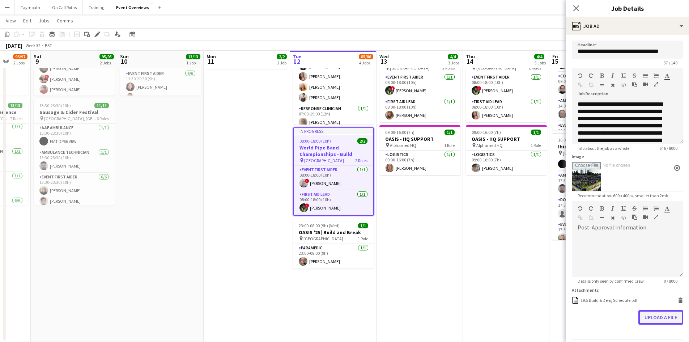
click at [664, 319] on button "Upload a file" at bounding box center [660, 317] width 45 height 14
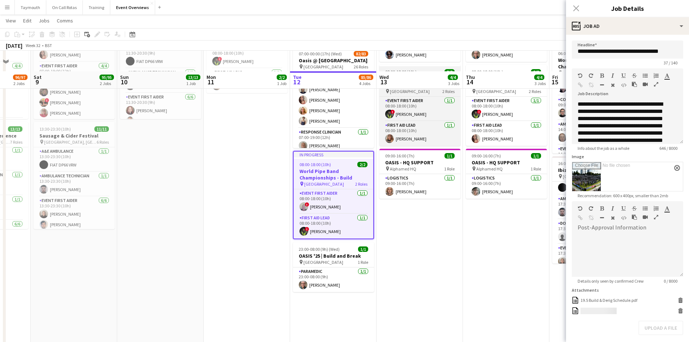
scroll to position [59, 0]
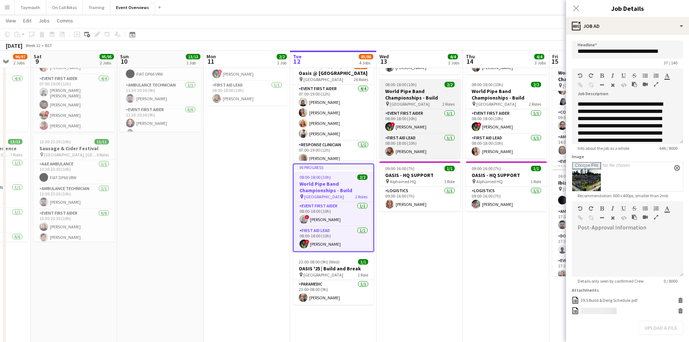
click at [414, 92] on h3 "World Pipe Band Championships - Build" at bounding box center [419, 94] width 81 height 13
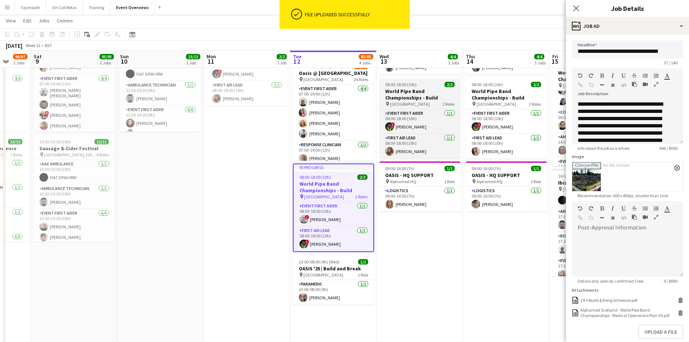
click at [428, 97] on h3 "World Pipe Band Championships - Build" at bounding box center [419, 94] width 81 height 13
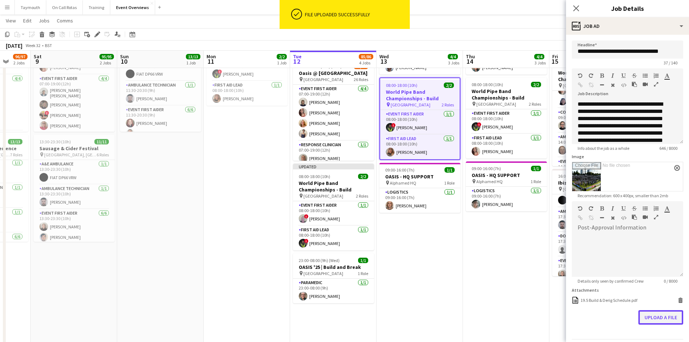
click at [650, 313] on button "Upload a file" at bounding box center [660, 317] width 45 height 14
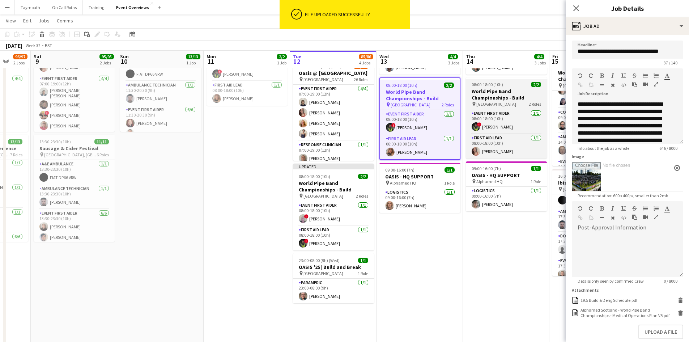
click at [510, 97] on h3 "World Pipe Band Championships - Build" at bounding box center [506, 94] width 81 height 13
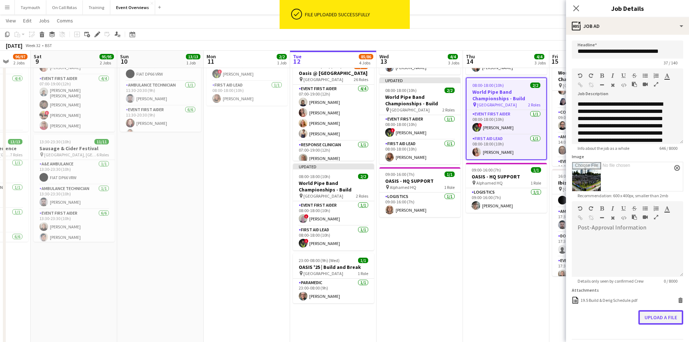
click at [646, 318] on button "Upload a file" at bounding box center [660, 317] width 45 height 14
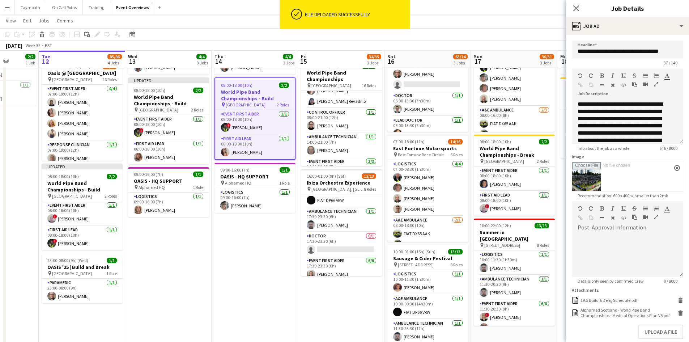
drag, startPoint x: 490, startPoint y: 276, endPoint x: 234, endPoint y: 282, distance: 256.5
click at [234, 282] on app-calendar-viewport "Sat 9 95/95 2 Jobs Sun 10 13/13 1 Job Mon 11 2/2 1 Job Tue 12 85/86 4 Jobs Wed …" at bounding box center [344, 173] width 689 height 409
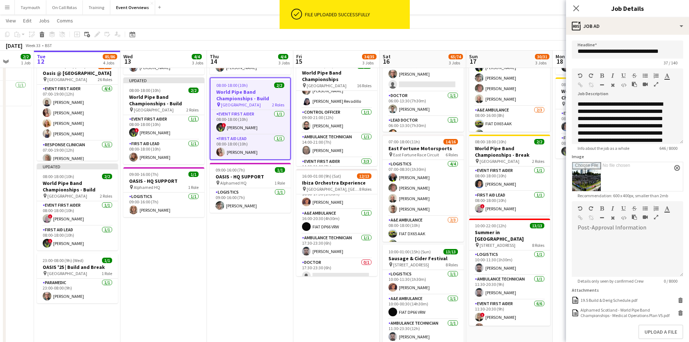
scroll to position [0, 0]
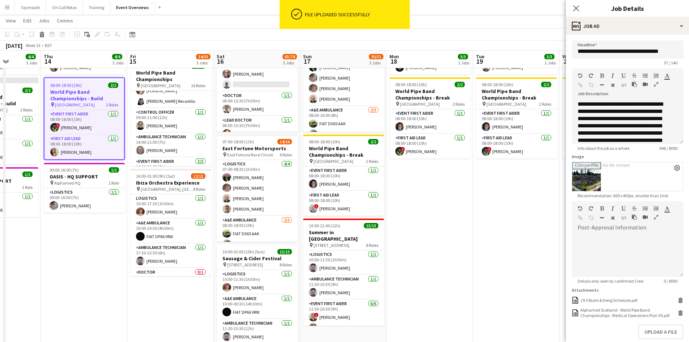
drag, startPoint x: 337, startPoint y: 297, endPoint x: 158, endPoint y: 310, distance: 179.8
click at [158, 309] on app-calendar-viewport "Mon 11 2/2 1 Job Tue 12 85/86 4 Jobs Wed 13 4/4 3 Jobs Thu 14 4/4 3 Jobs Fri 15…" at bounding box center [344, 173] width 689 height 409
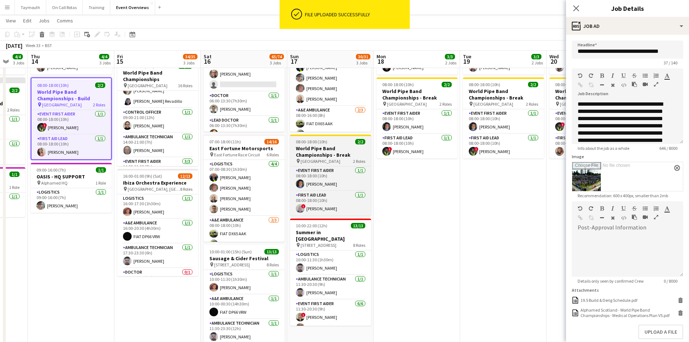
click at [348, 157] on h3 "World Pipe Band Championships - Break" at bounding box center [330, 151] width 81 height 13
type input "**********"
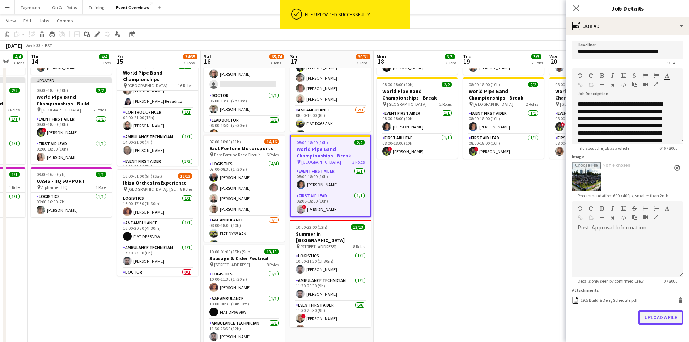
click at [663, 315] on button "Upload a file" at bounding box center [660, 317] width 45 height 14
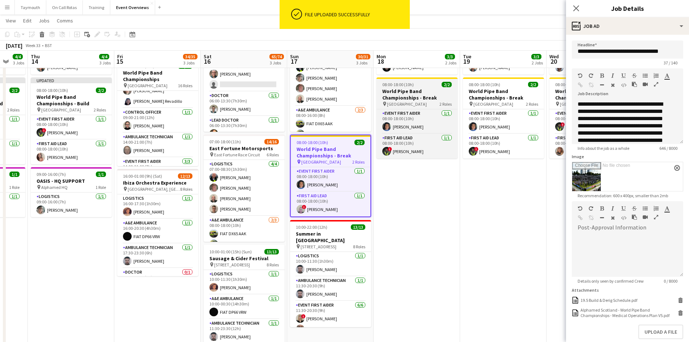
click at [430, 93] on h3 "World Pipe Band Championships - Break" at bounding box center [417, 94] width 81 height 13
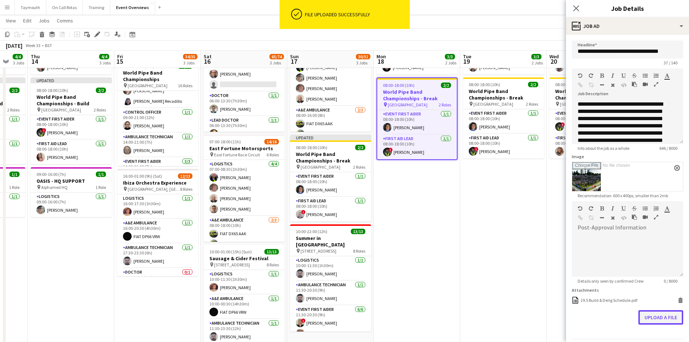
click at [640, 313] on button "Upload a file" at bounding box center [660, 317] width 45 height 14
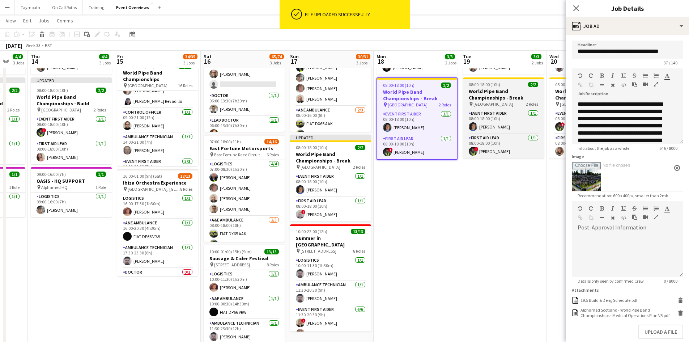
click at [500, 98] on h3 "World Pipe Band Championships - Break" at bounding box center [503, 94] width 81 height 13
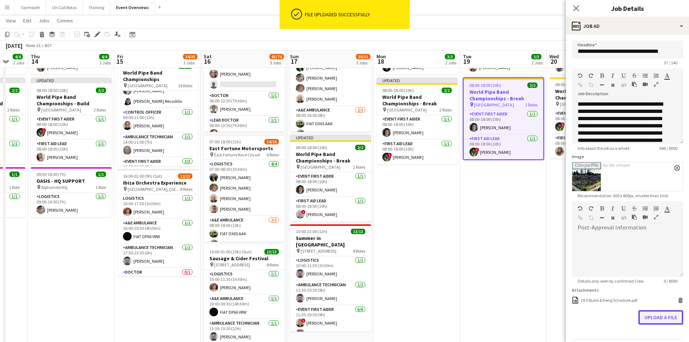
click at [656, 319] on button "Upload a file" at bounding box center [660, 317] width 45 height 14
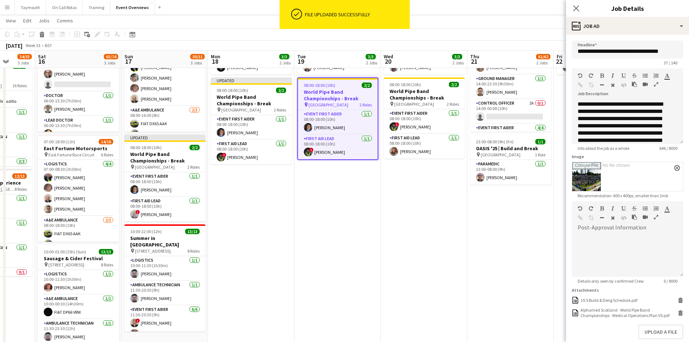
drag, startPoint x: 512, startPoint y: 229, endPoint x: 344, endPoint y: 236, distance: 168.3
click at [344, 236] on app-calendar-viewport "Wed 13 4/4 3 Jobs Thu 14 4/4 3 Jobs Fri 15 34/35 3 Jobs Sat 16 65/74 3 Jobs Sun…" at bounding box center [344, 173] width 689 height 409
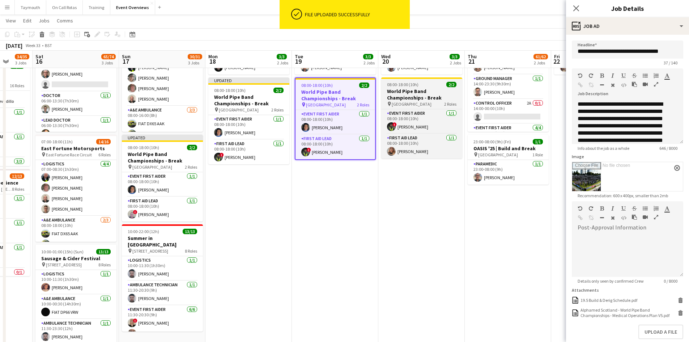
click at [425, 93] on h3 "World Pipe Band Championships - Break" at bounding box center [421, 94] width 81 height 13
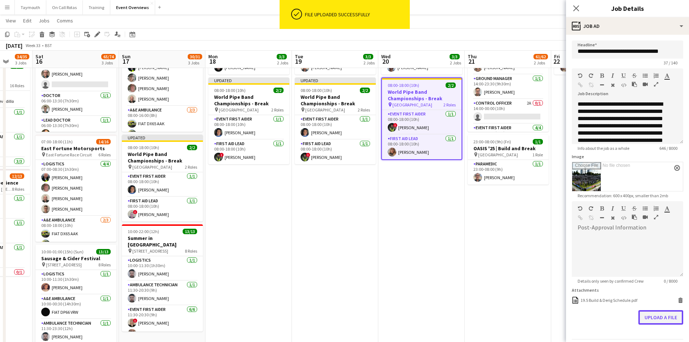
click at [638, 319] on button "Upload a file" at bounding box center [660, 317] width 45 height 14
click at [477, 242] on app-date-cell "14:00-00:00 (10h) (Fri) 60/61 AC/DC | Power Up Tour pin Scottish Gas Murrayfiel…" at bounding box center [508, 200] width 86 height 356
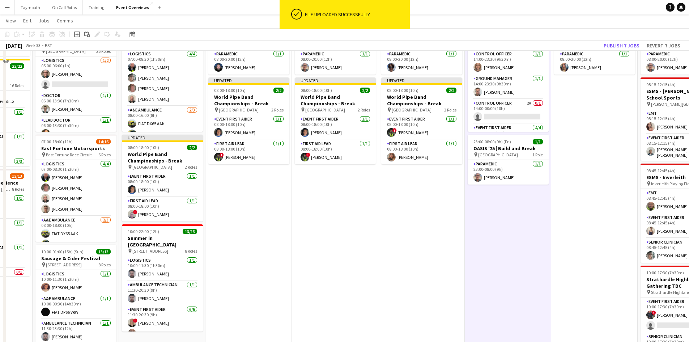
scroll to position [0, 0]
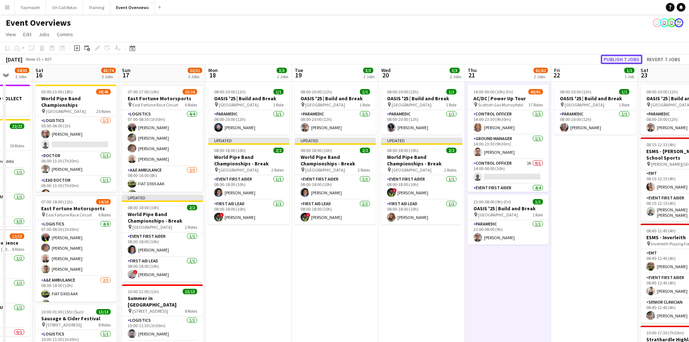
click at [614, 60] on button "Publish 7 jobs" at bounding box center [622, 59] width 42 height 9
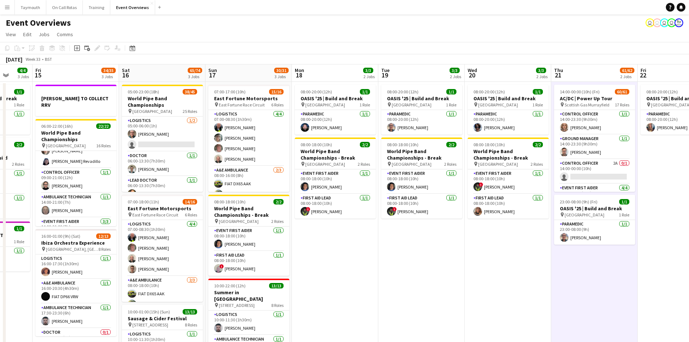
scroll to position [0, 165]
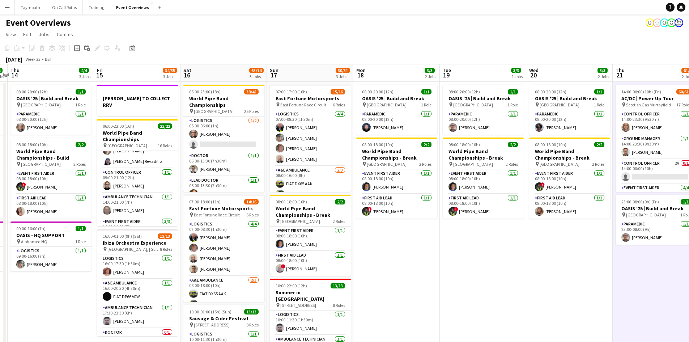
click at [391, 248] on app-calendar-viewport "Tue 12 85/86 4 Jobs Wed 13 4/4 3 Jobs Thu 14 4/4 3 Jobs Fri 15 34/35 3 Jobs Sat…" at bounding box center [344, 251] width 689 height 374
click at [142, 173] on app-card-role "Control Officer [DATE] 09:00-21:00 (12h) [PERSON_NAME]" at bounding box center [137, 180] width 81 height 25
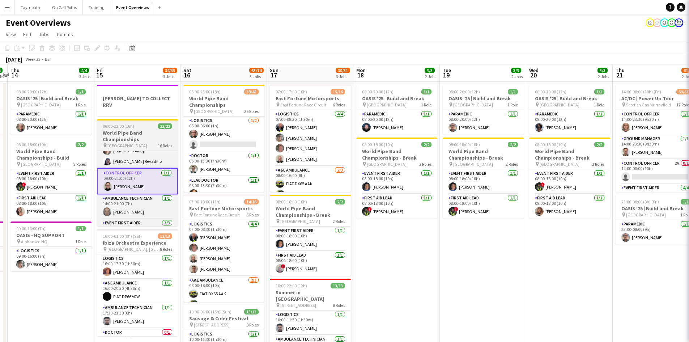
click at [138, 136] on h3 "World Pipe Band Championships" at bounding box center [137, 135] width 81 height 13
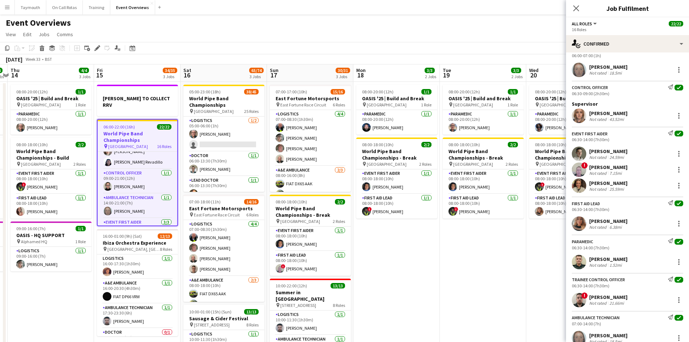
scroll to position [181, 0]
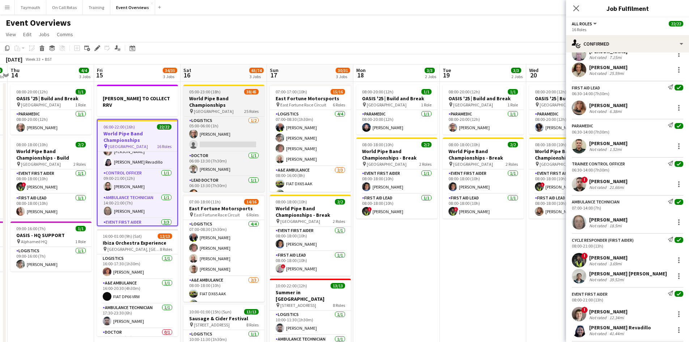
click at [220, 103] on h3 "World Pipe Band Championships" at bounding box center [223, 101] width 81 height 13
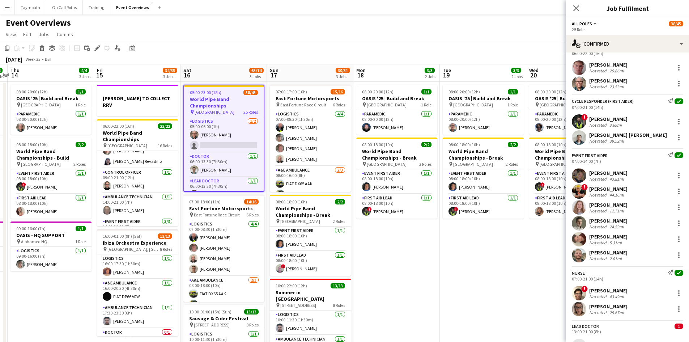
scroll to position [564, 0]
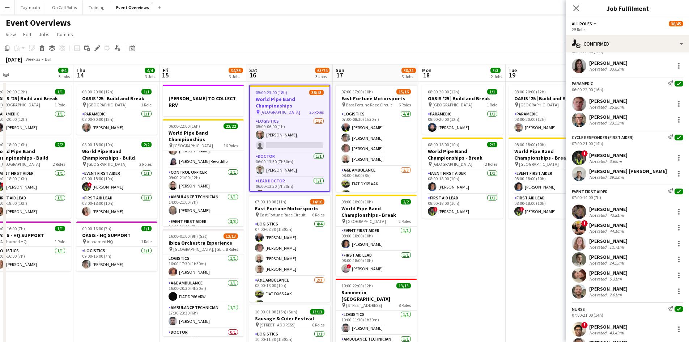
drag, startPoint x: 61, startPoint y: 298, endPoint x: 124, endPoint y: 302, distance: 62.7
click at [124, 302] on app-calendar-viewport "Mon 11 2/2 1 Job Tue 12 85/86 4 Jobs Wed 13 4/4 3 Jobs Thu 14 4/4 3 Jobs Fri 15…" at bounding box center [344, 251] width 689 height 374
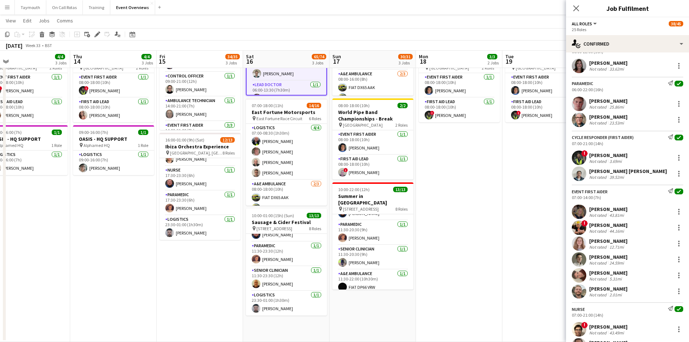
scroll to position [167, 0]
click at [11, 10] on button "Menu" at bounding box center [7, 7] width 14 height 14
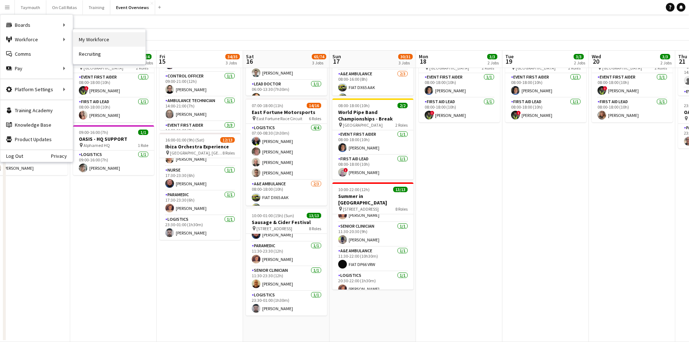
click at [82, 42] on link "My Workforce" at bounding box center [109, 39] width 72 height 14
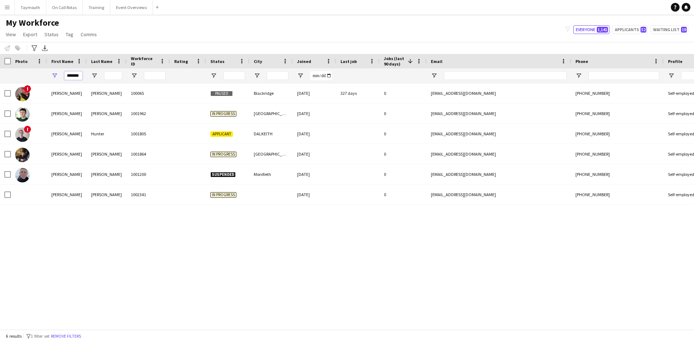
scroll to position [0, 1]
drag, startPoint x: 66, startPoint y: 77, endPoint x: 150, endPoint y: 75, distance: 83.6
click at [150, 75] on div "*******" at bounding box center [448, 75] width 896 height 14
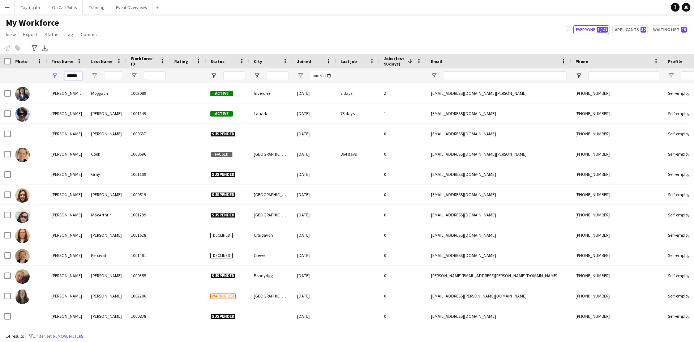
type input "******"
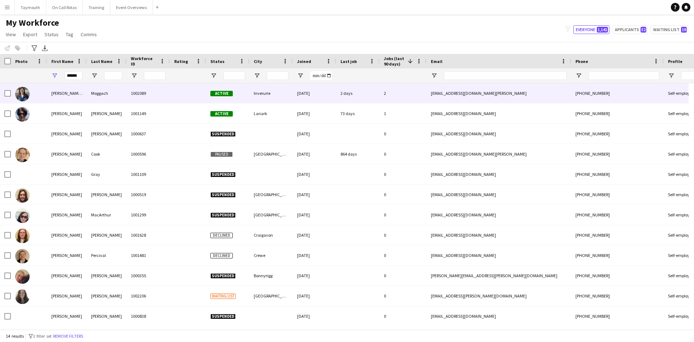
click at [107, 94] on div "Moggach" at bounding box center [107, 93] width 40 height 20
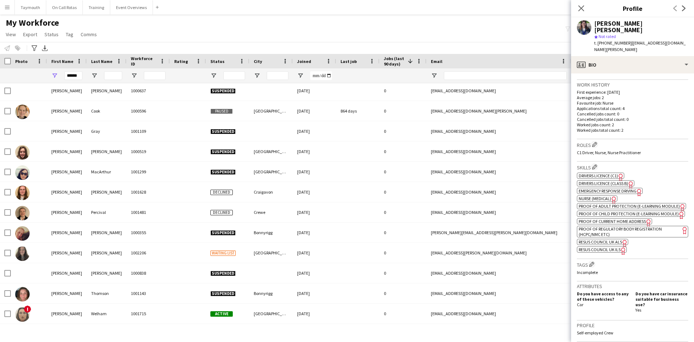
scroll to position [181, 0]
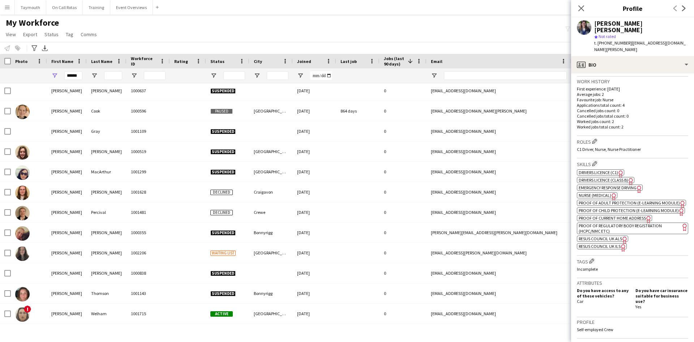
click at [623, 227] on app-spec-pill "ok-circled2 background Layer 1 cross-circle-red background Layer 1 Proof of Reg…" at bounding box center [632, 228] width 111 height 12
click at [604, 192] on span "Nurse (Medical)" at bounding box center [595, 194] width 33 height 5
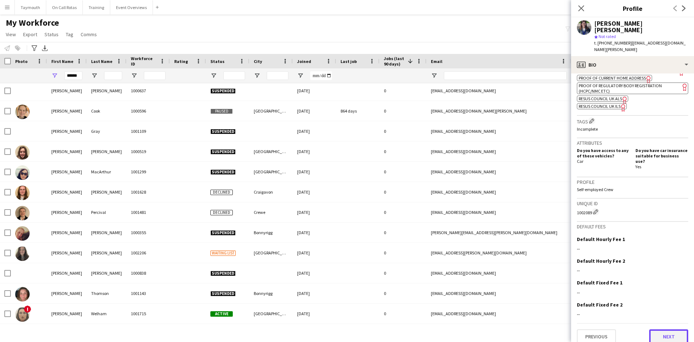
click at [650, 329] on button "Next" at bounding box center [669, 336] width 39 height 14
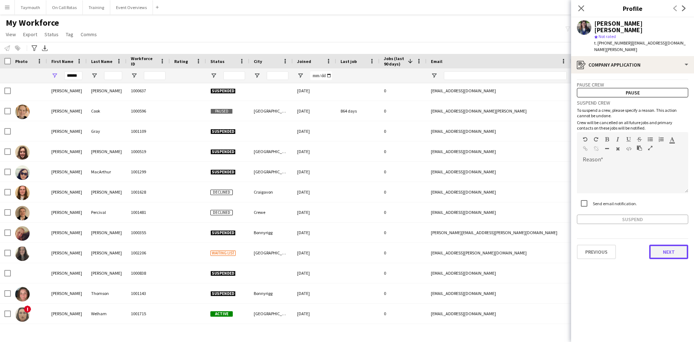
click at [656, 245] on button "Next" at bounding box center [669, 252] width 39 height 14
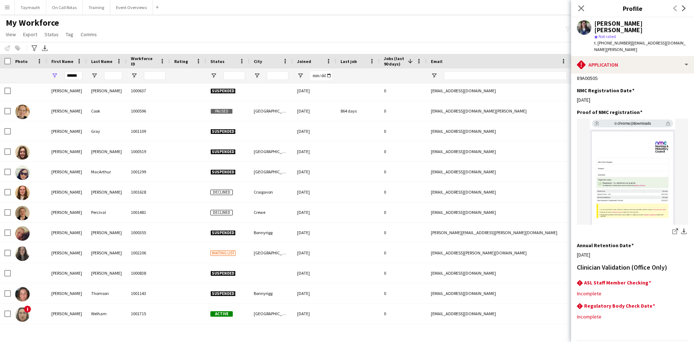
scroll to position [191, 0]
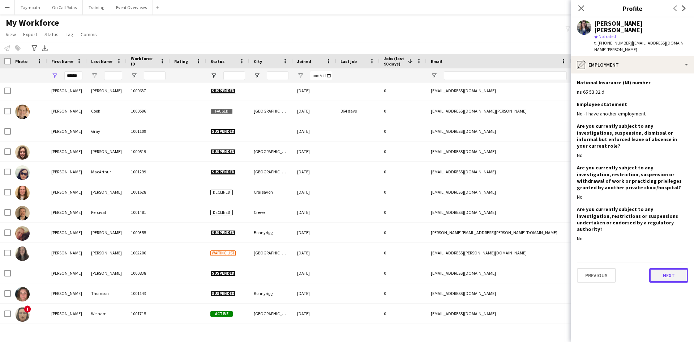
click at [677, 268] on button "Next" at bounding box center [669, 275] width 39 height 14
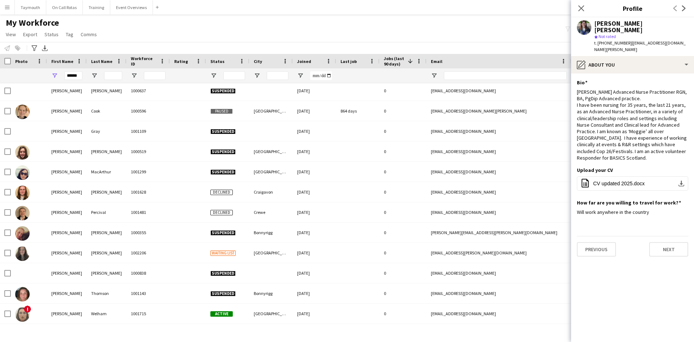
drag, startPoint x: 688, startPoint y: 137, endPoint x: 577, endPoint y: 80, distance: 124.2
click at [577, 80] on app-section-data-types "Bio Edit this field [PERSON_NAME] Advanced Nurse Practitioner RGN, BA, PgDip Ad…" at bounding box center [633, 207] width 123 height 268
copy div "[PERSON_NAME] Advanced Nurse Practitioner RGN, BA, PgDip Advanced practice. I h…"
click at [656, 176] on button "office-file-sheet CV updated 2025.docx download-bottom" at bounding box center [632, 183] width 111 height 14
